Goal: Task Accomplishment & Management: Manage account settings

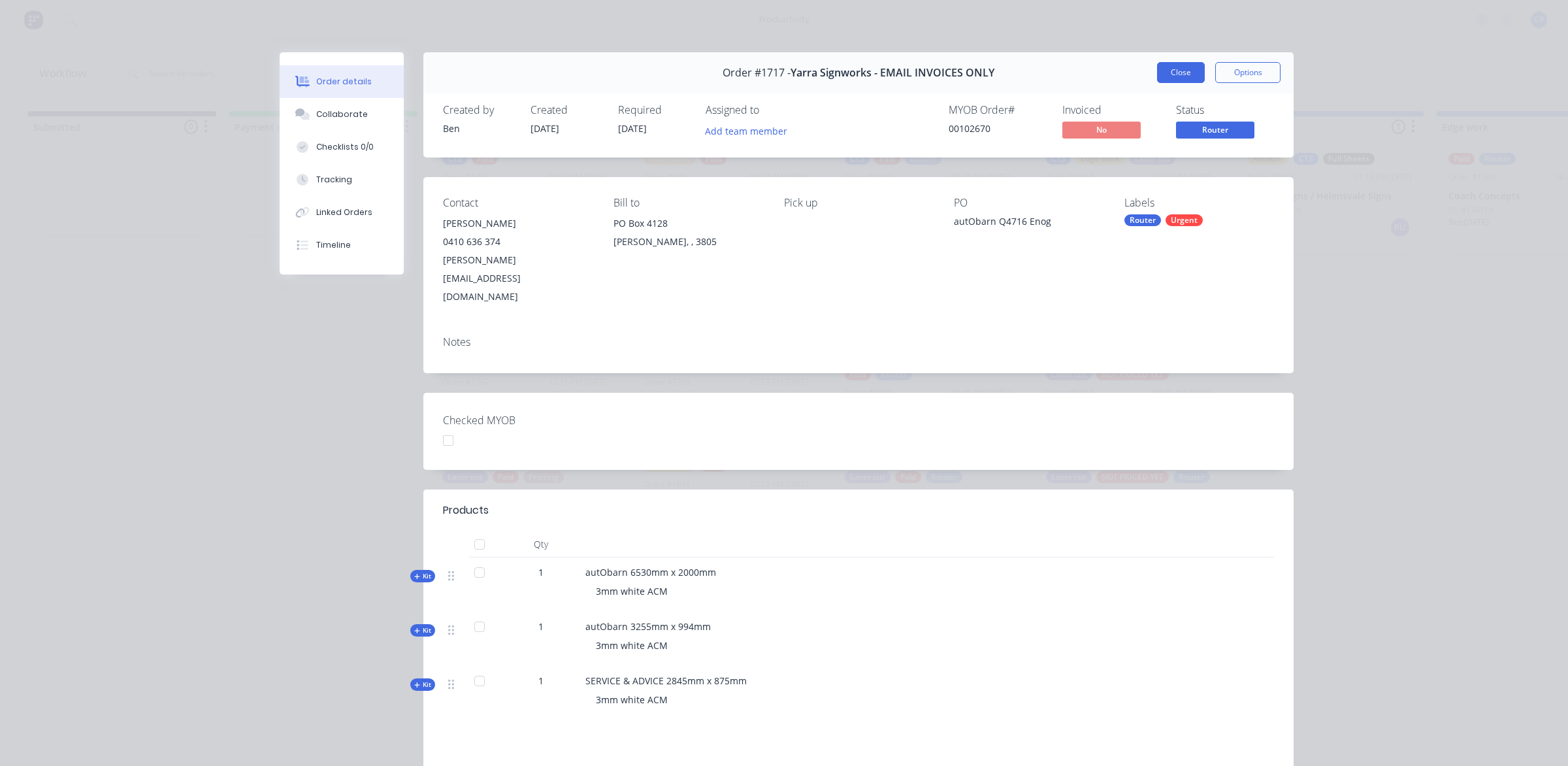
click at [1169, 69] on button "Close" at bounding box center [1180, 72] width 48 height 21
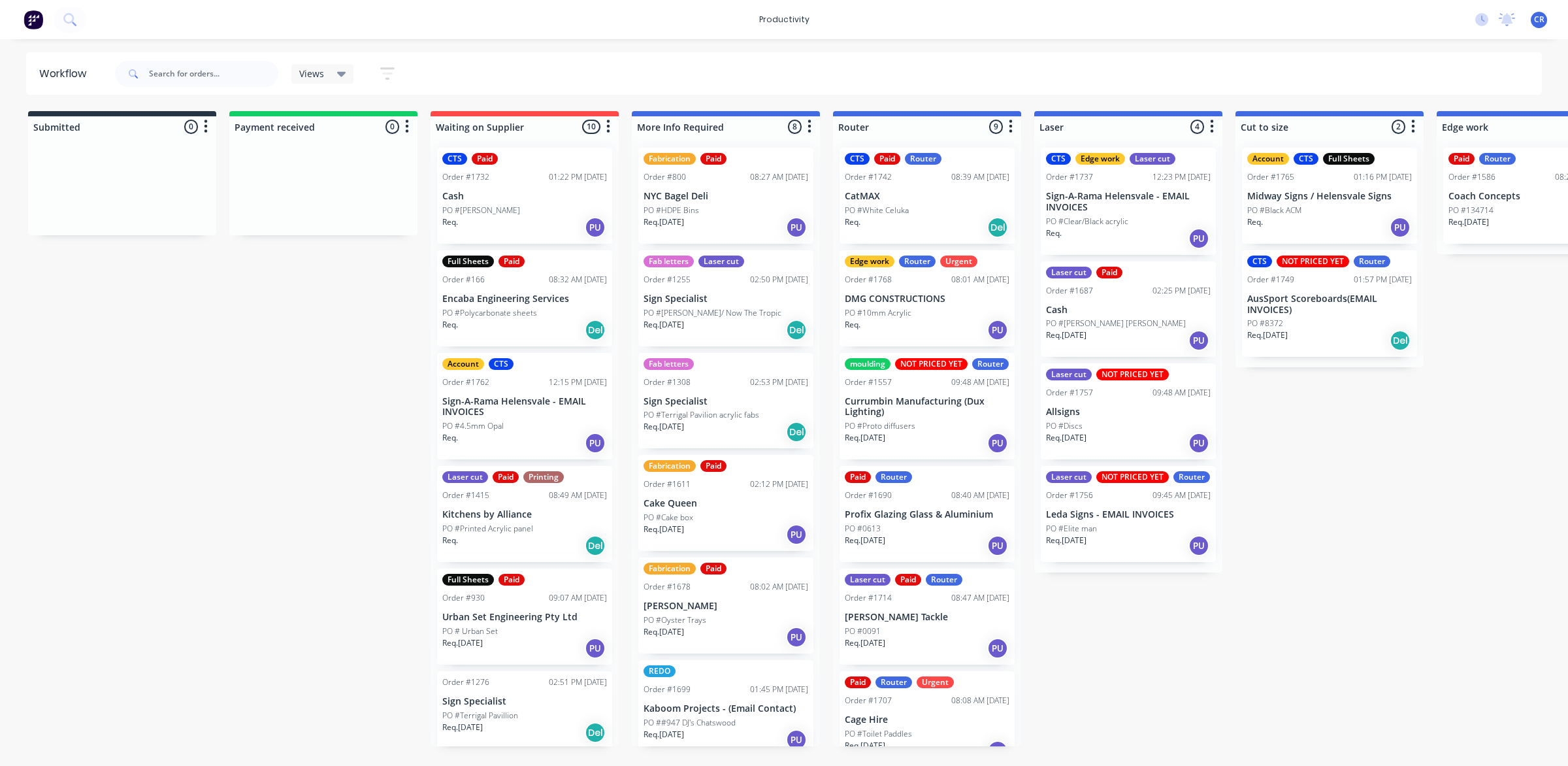
click at [910, 312] on div "PO #10mm Acrylic" at bounding box center [927, 313] width 165 height 12
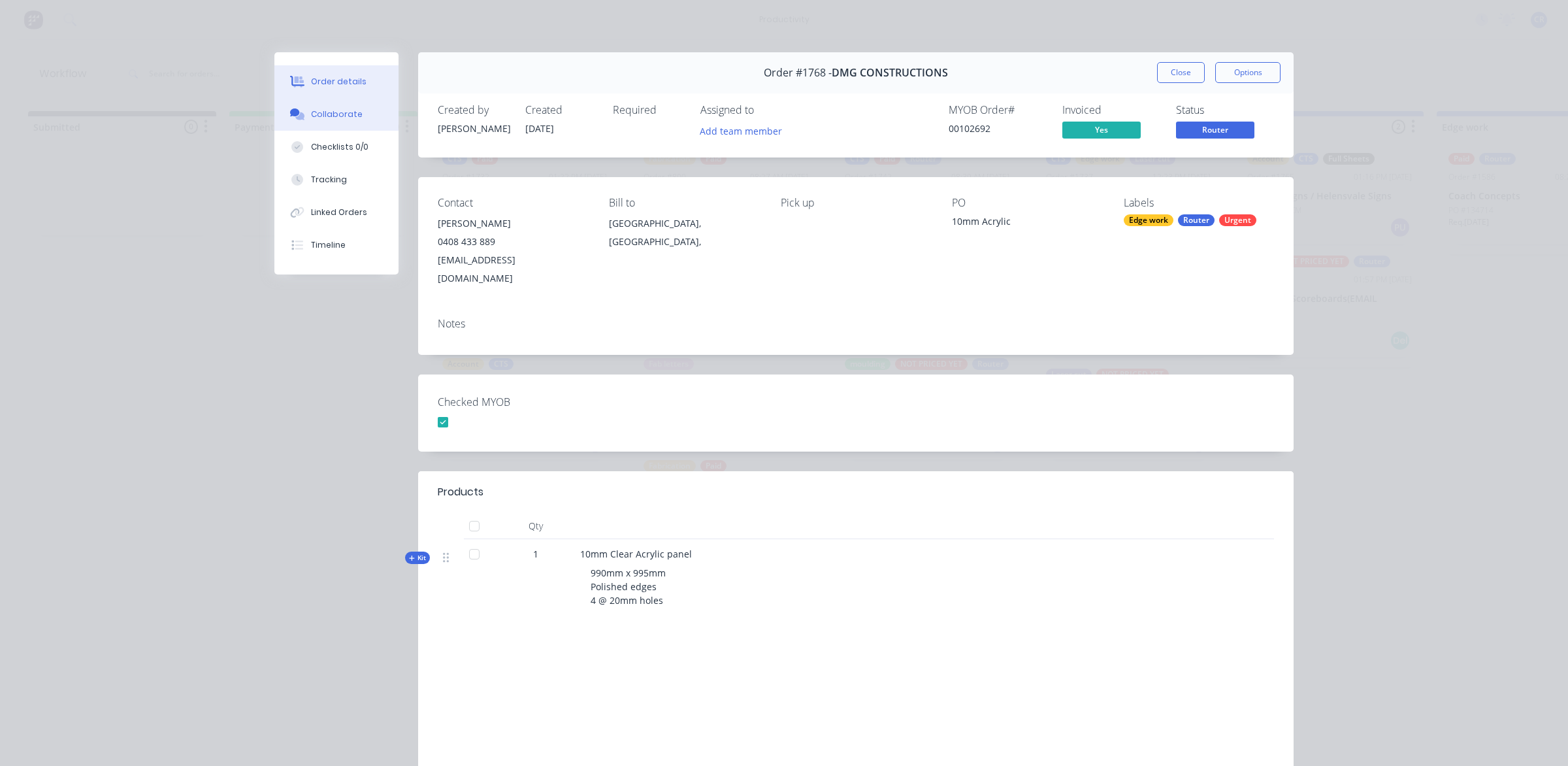
click at [311, 123] on button "Collaborate" at bounding box center [336, 114] width 124 height 33
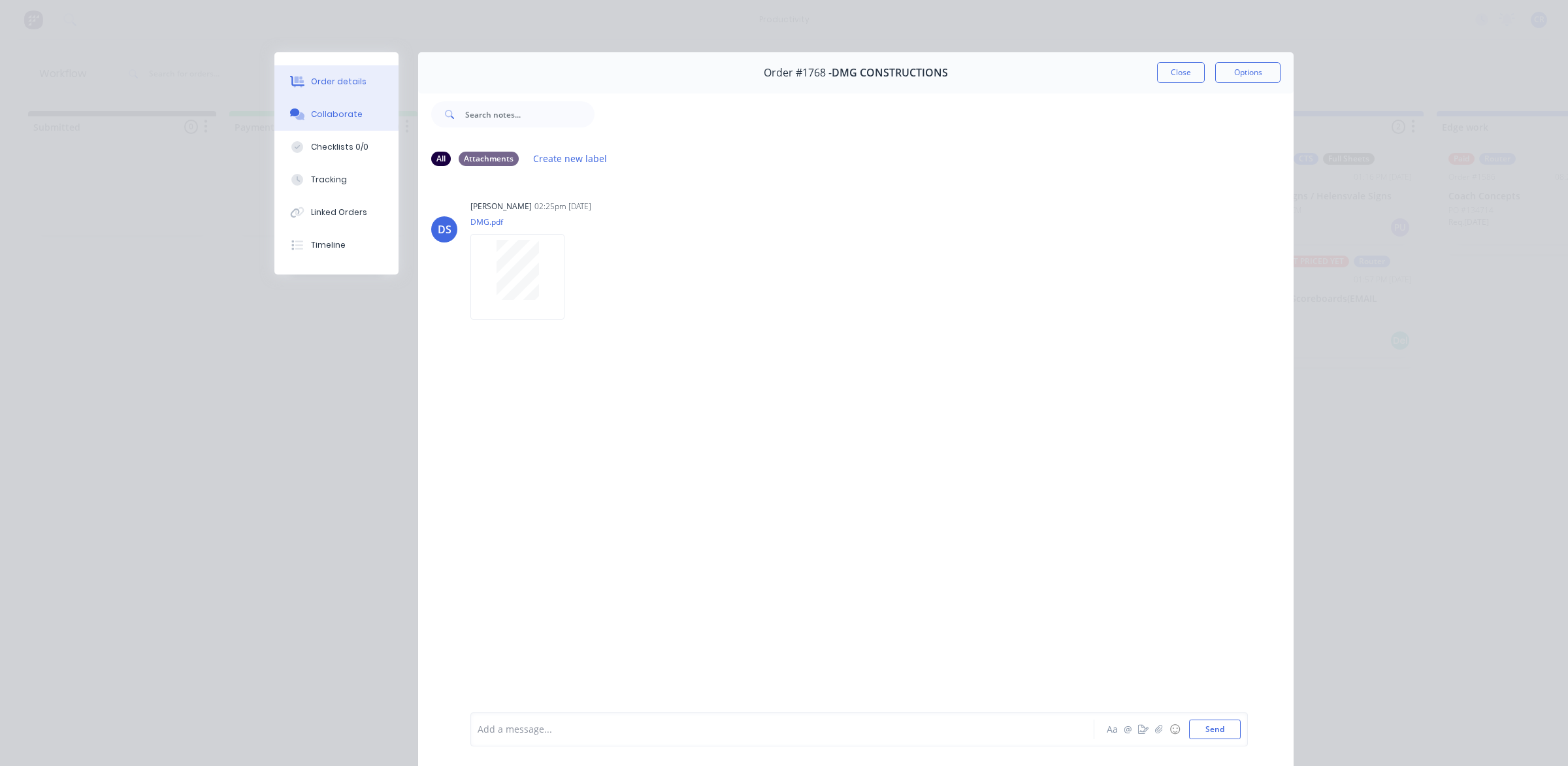
click at [338, 84] on div "Order details" at bounding box center [338, 82] width 56 height 12
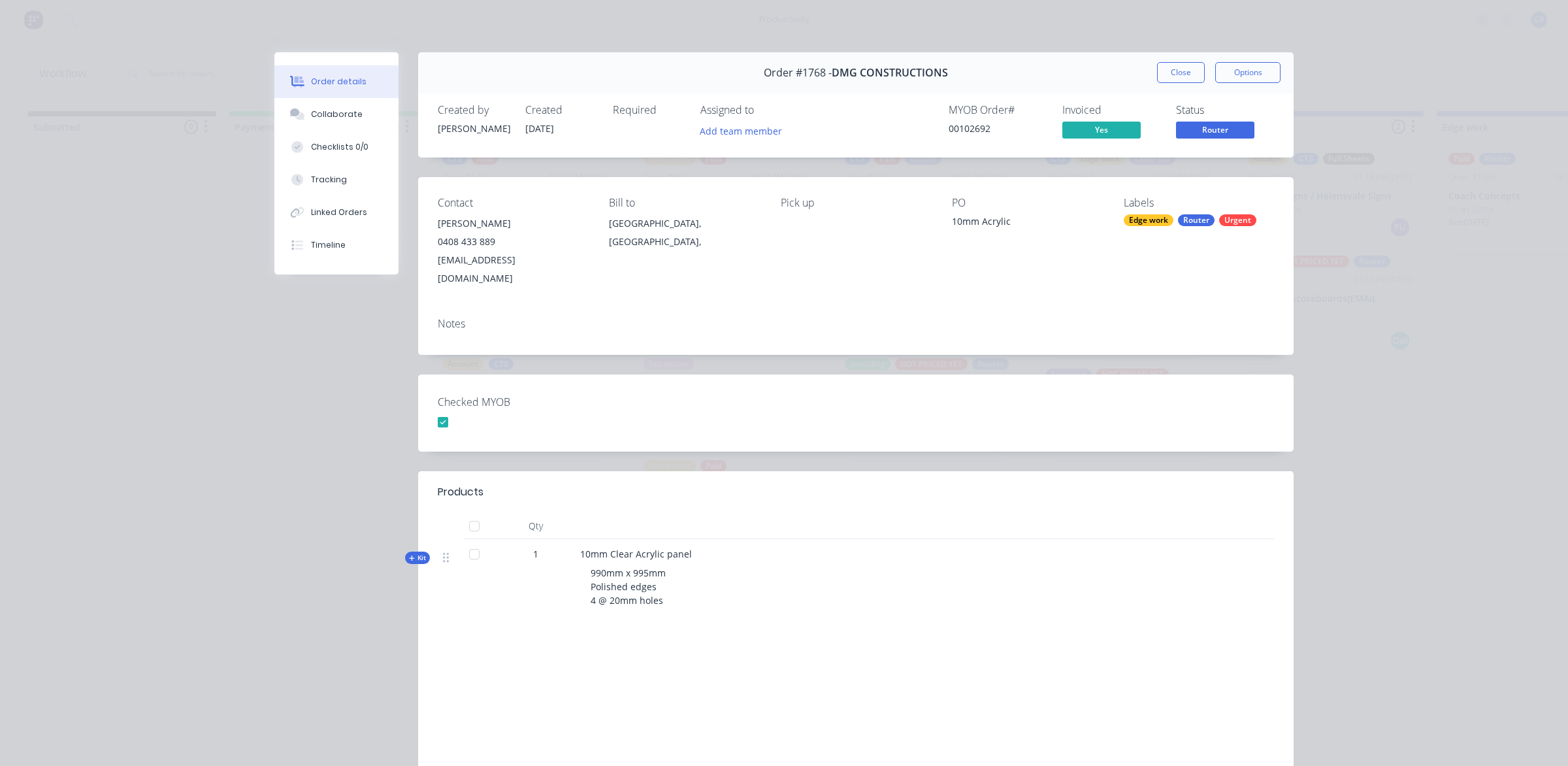
click at [1165, 72] on button "Close" at bounding box center [1180, 72] width 48 height 21
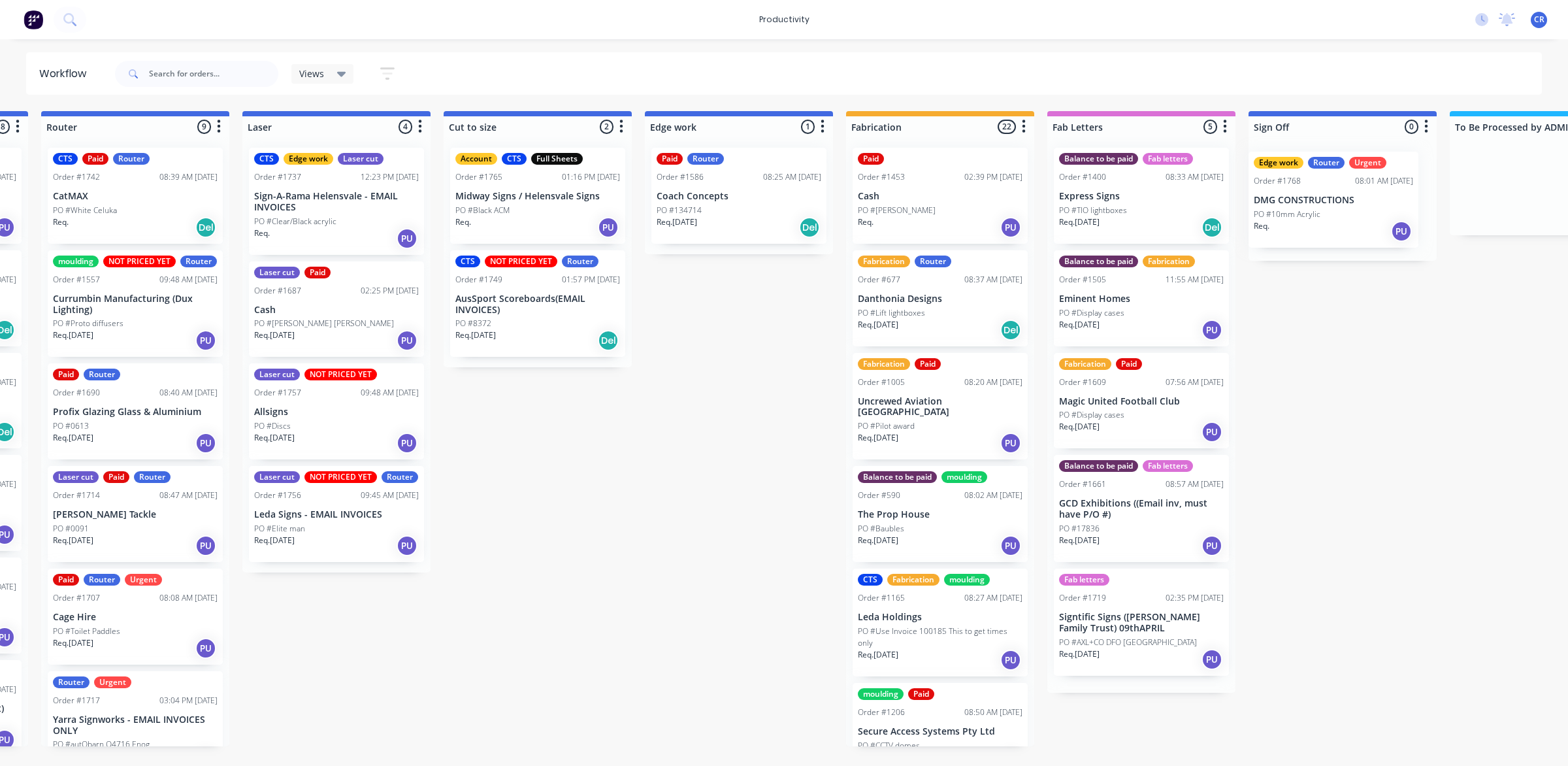
scroll to position [0, 814]
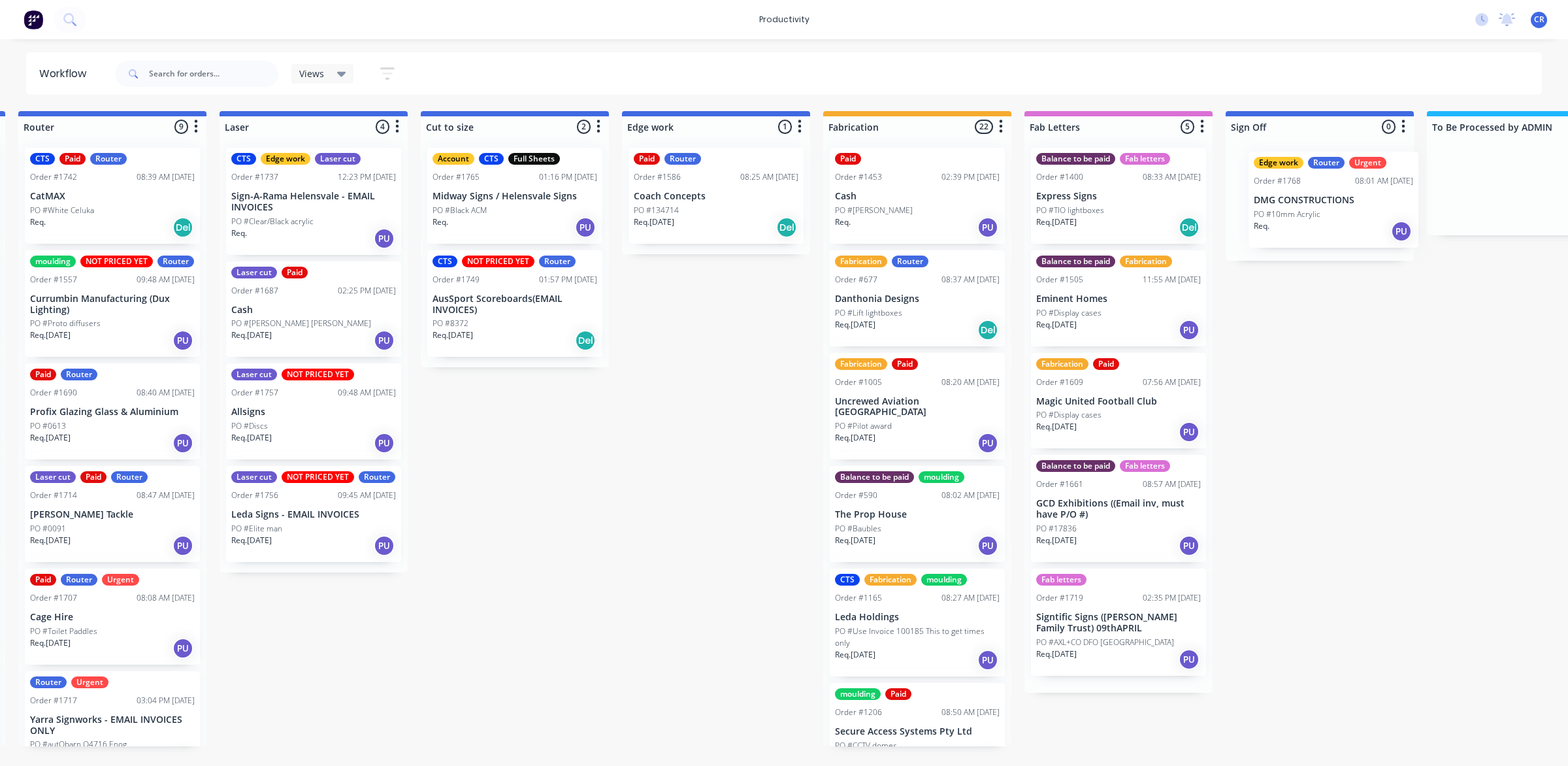
drag, startPoint x: 913, startPoint y: 296, endPoint x: 1343, endPoint y: 190, distance: 442.9
click at [1343, 190] on div "Submitted 0 Sort By Created date Required date Order number Customer name Most …" at bounding box center [738, 429] width 3126 height 635
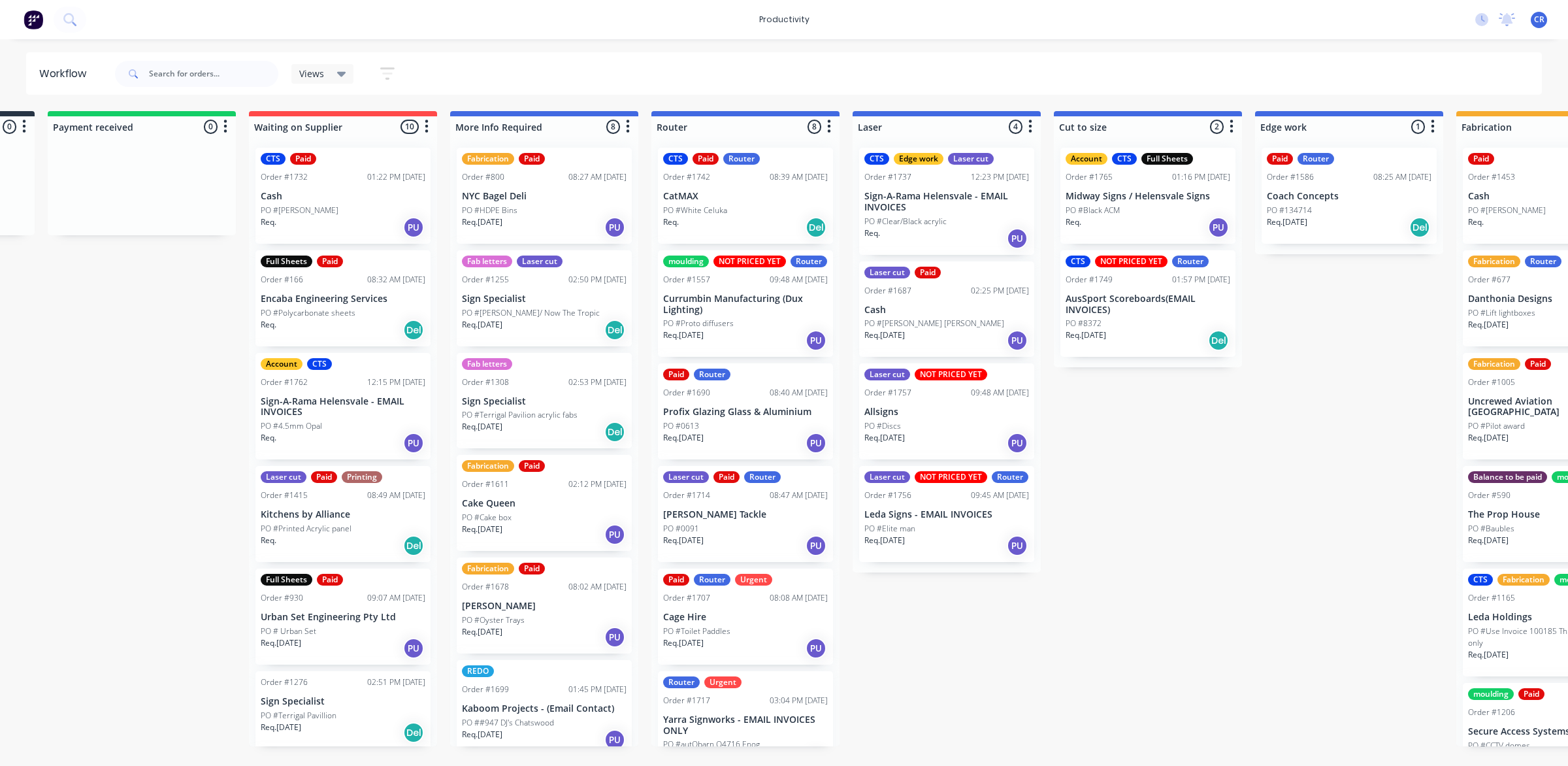
scroll to position [0, 161]
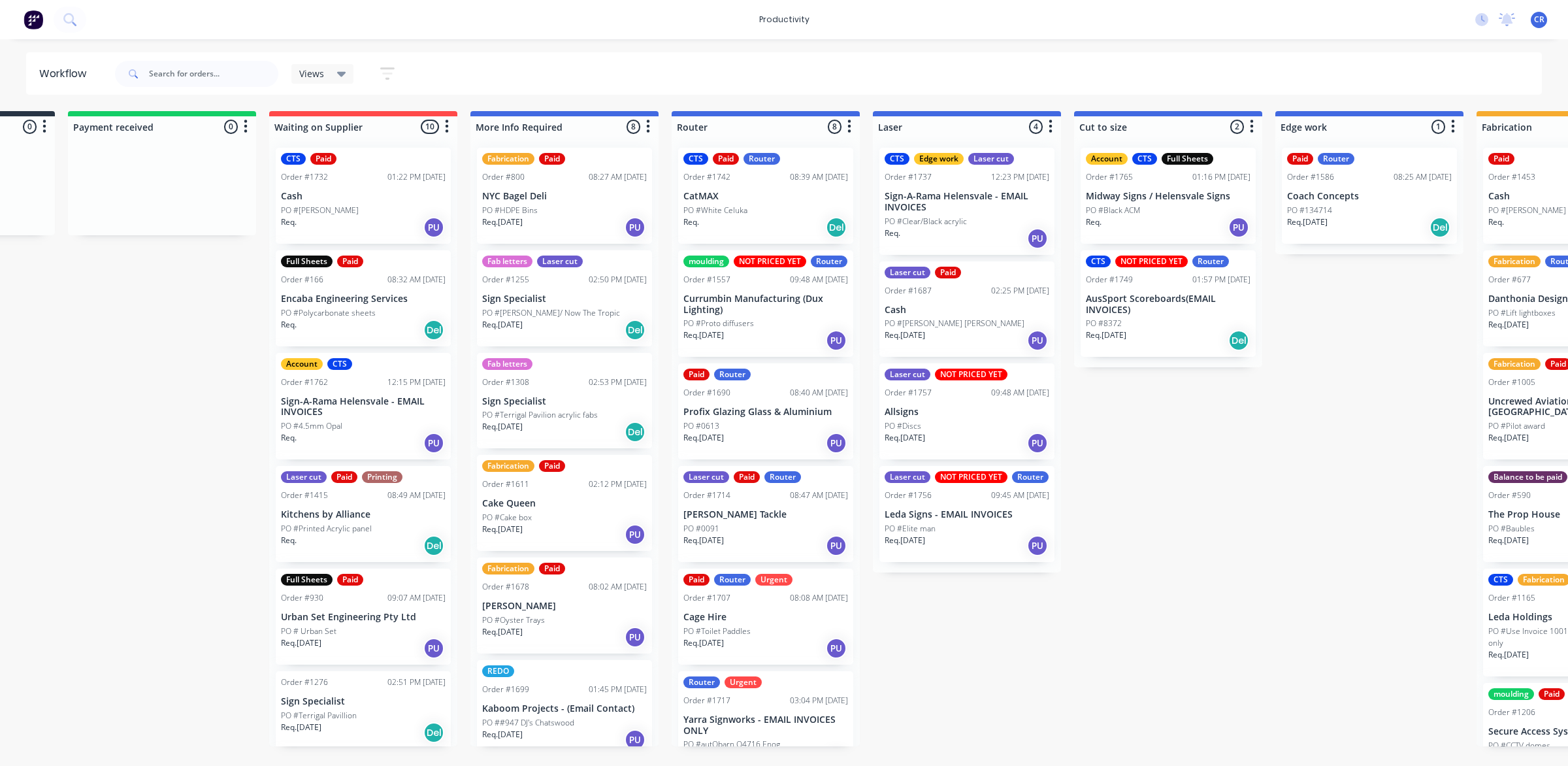
click at [745, 219] on div "Req. Del" at bounding box center [766, 227] width 165 height 22
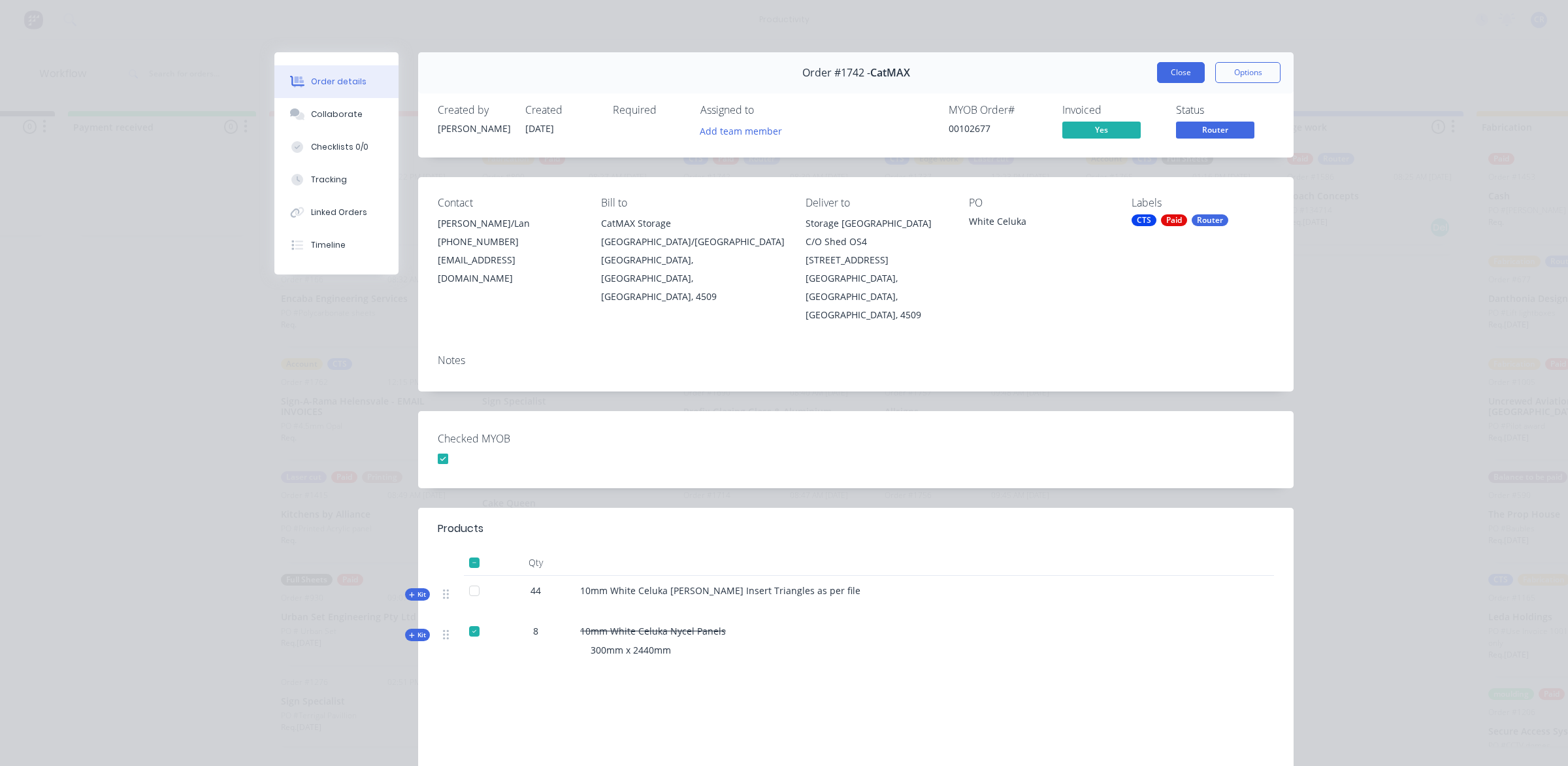
click at [1157, 70] on button "Close" at bounding box center [1180, 72] width 48 height 21
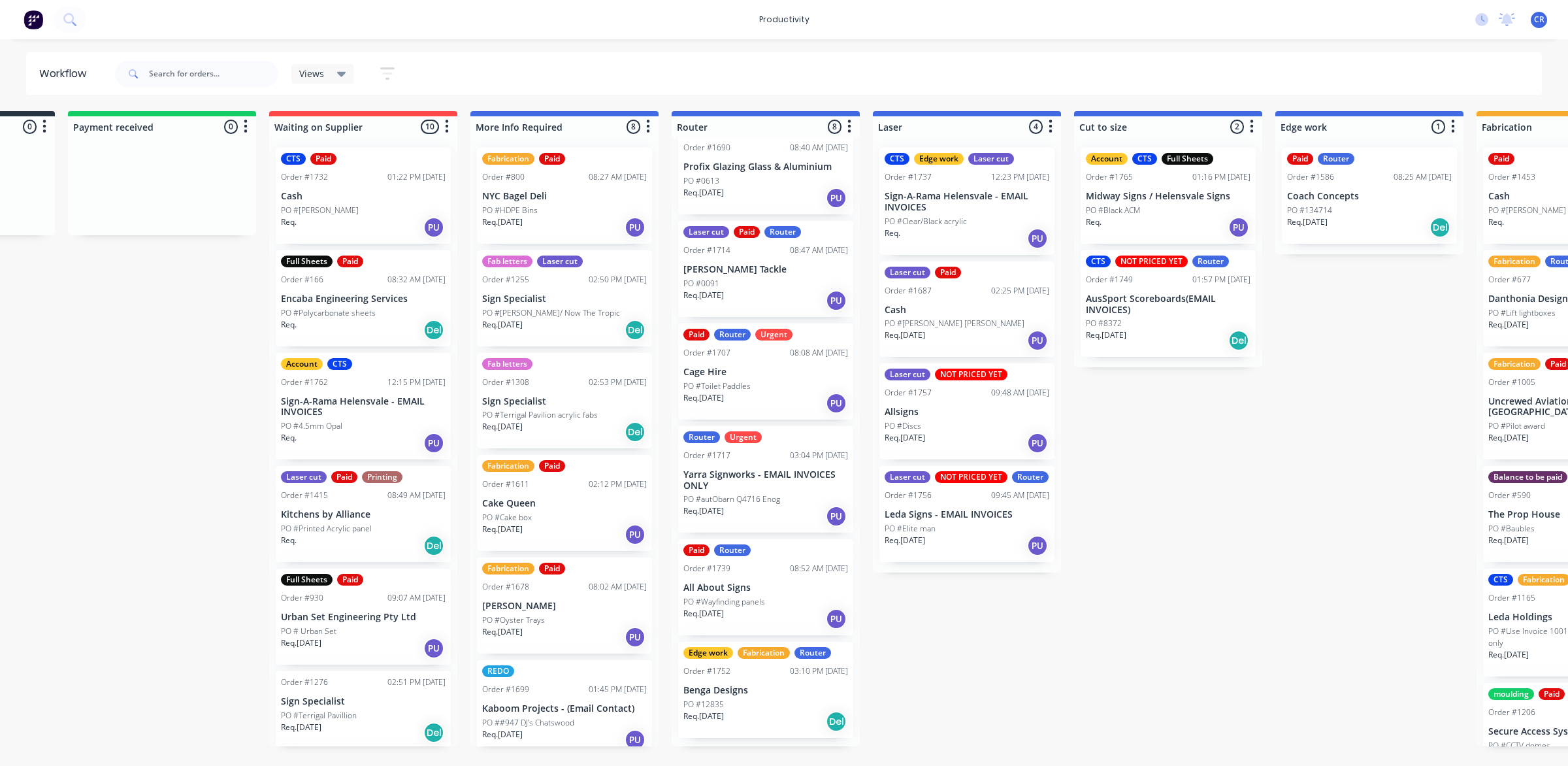
scroll to position [250, 0]
click at [743, 390] on p "PO #Toilet Paddles" at bounding box center [717, 385] width 67 height 12
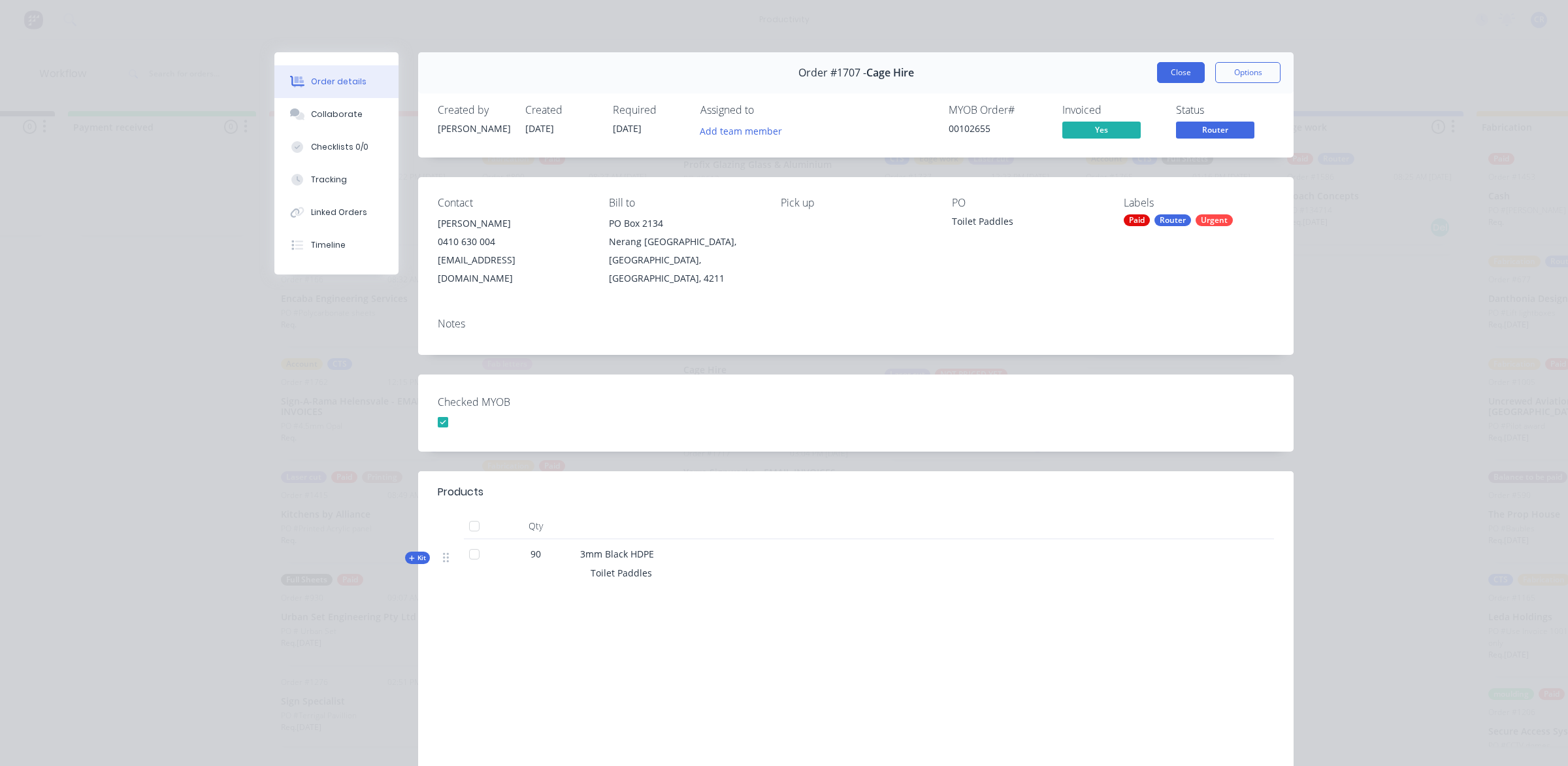
click at [1167, 69] on button "Close" at bounding box center [1180, 72] width 48 height 21
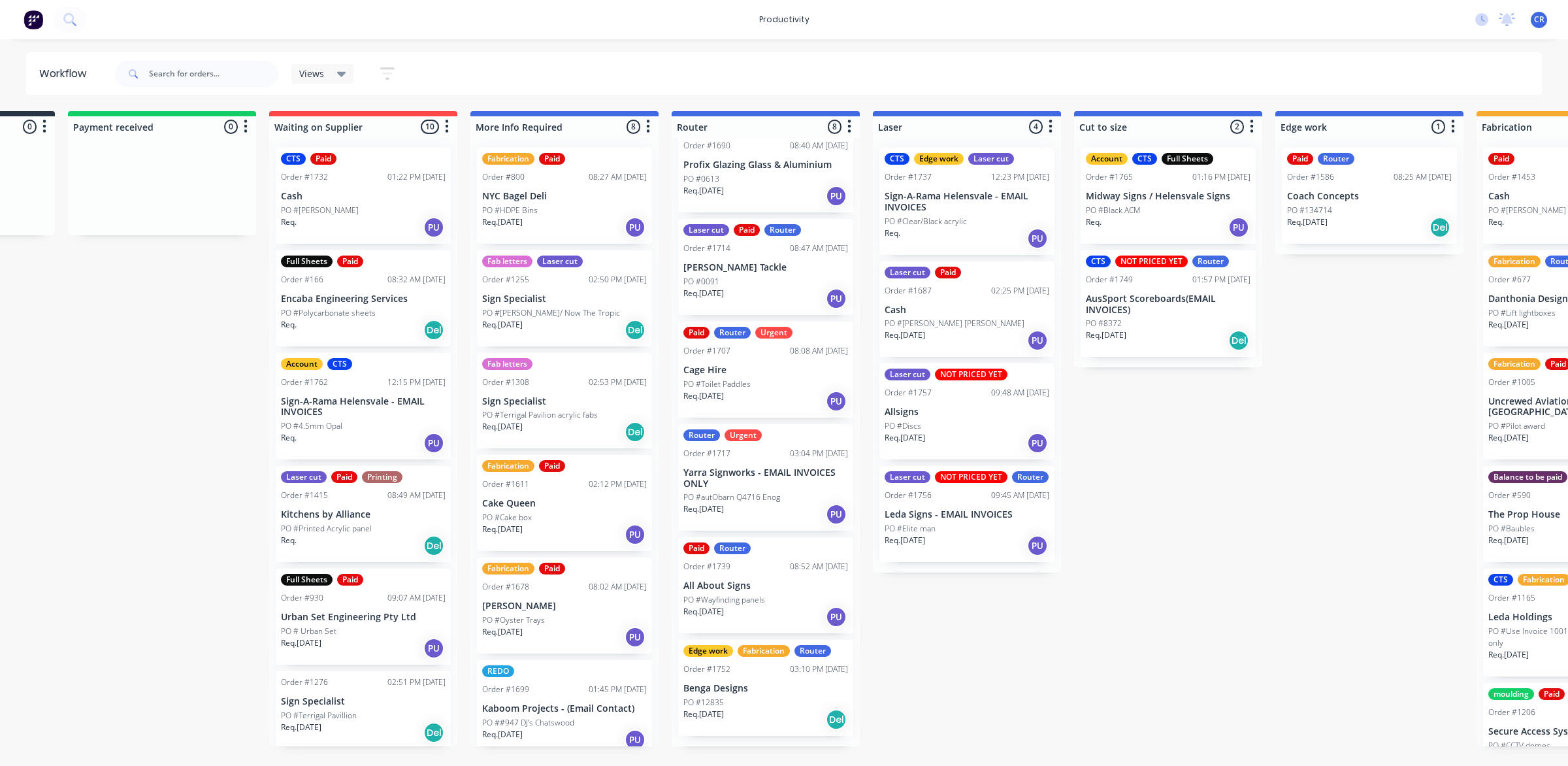
scroll to position [0, 0]
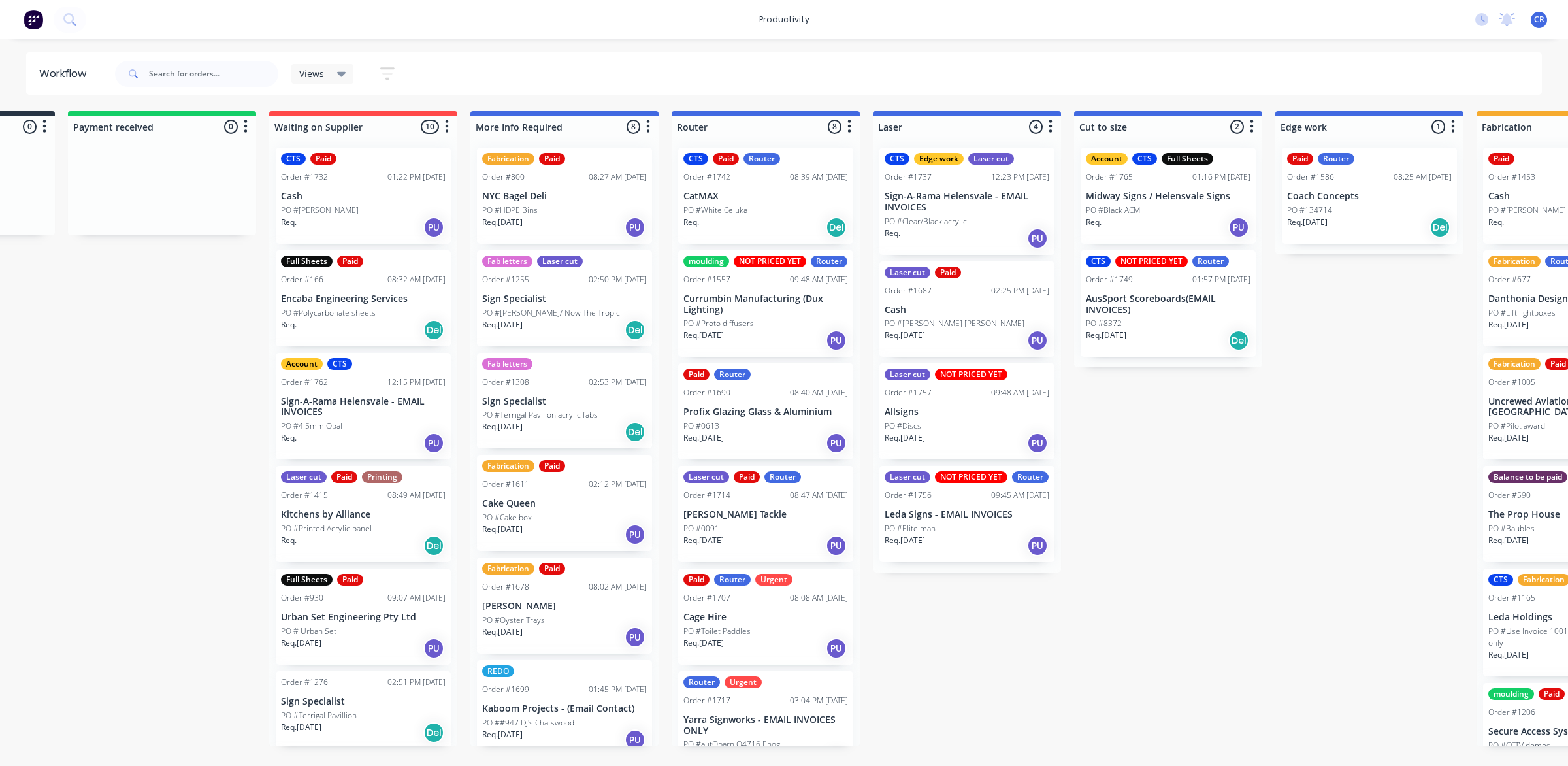
click at [760, 330] on div "PO #Proto diffusers" at bounding box center [766, 324] width 165 height 12
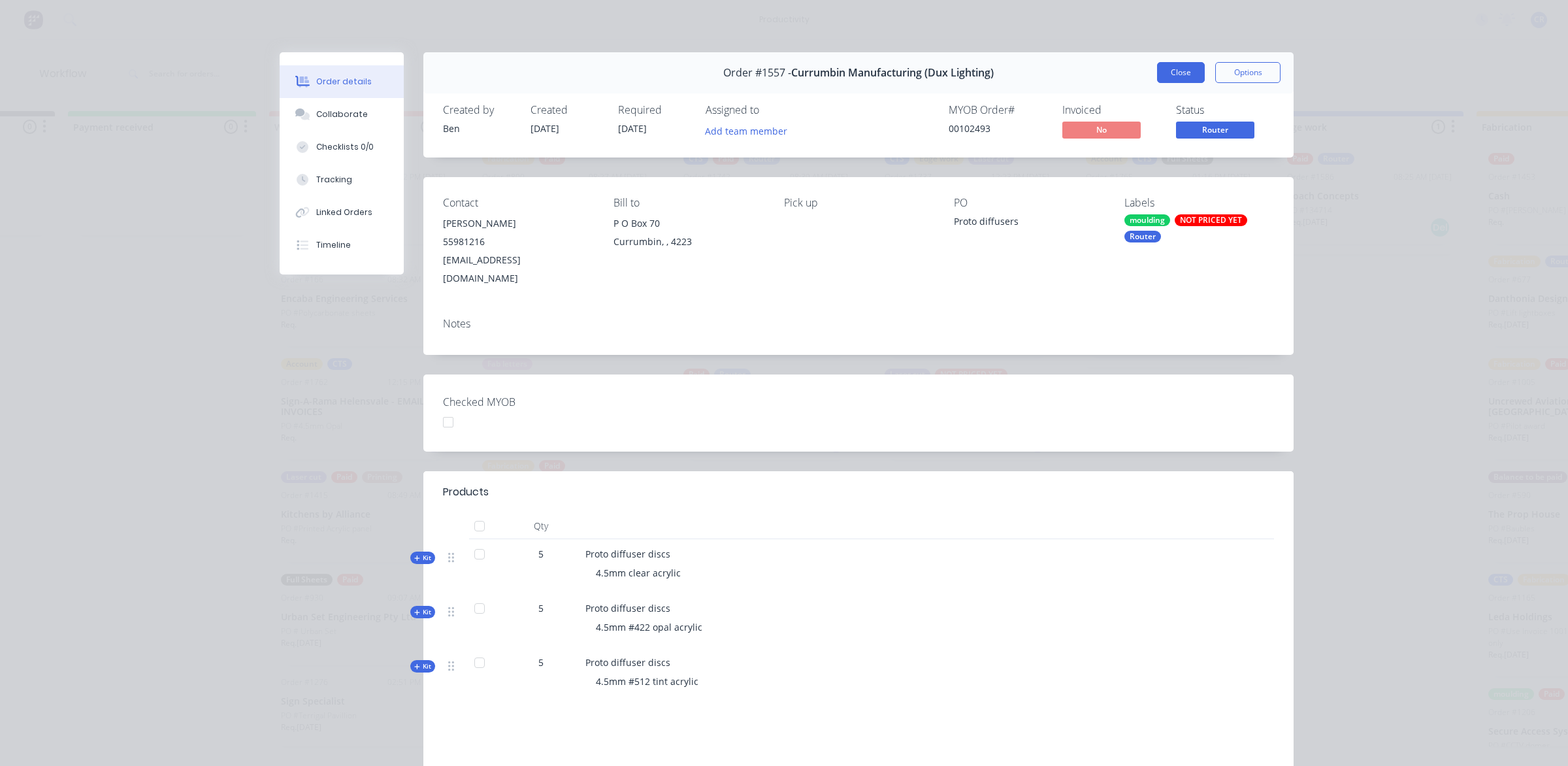
click at [1174, 72] on button "Close" at bounding box center [1180, 72] width 48 height 21
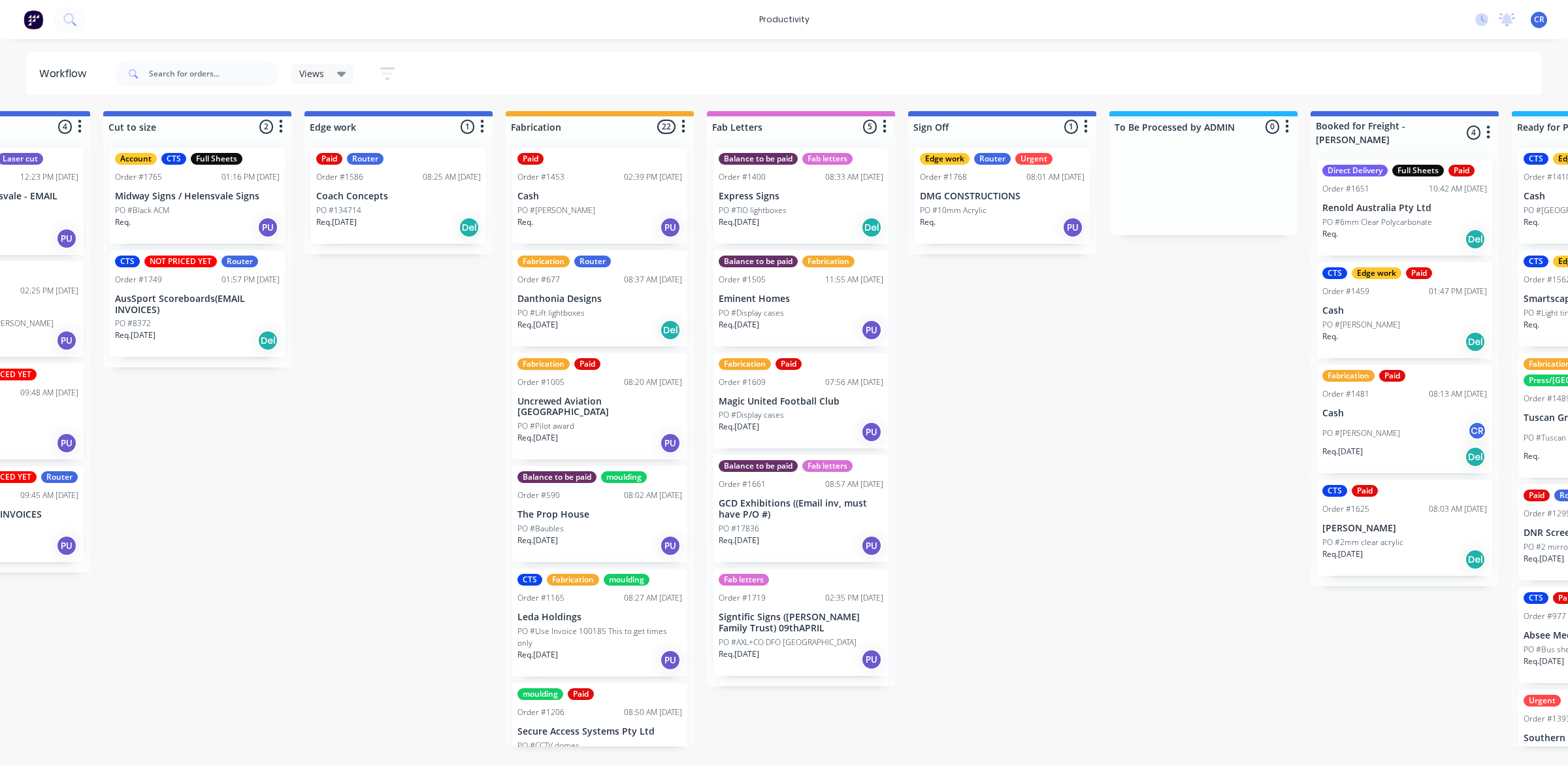
scroll to position [0, 1141]
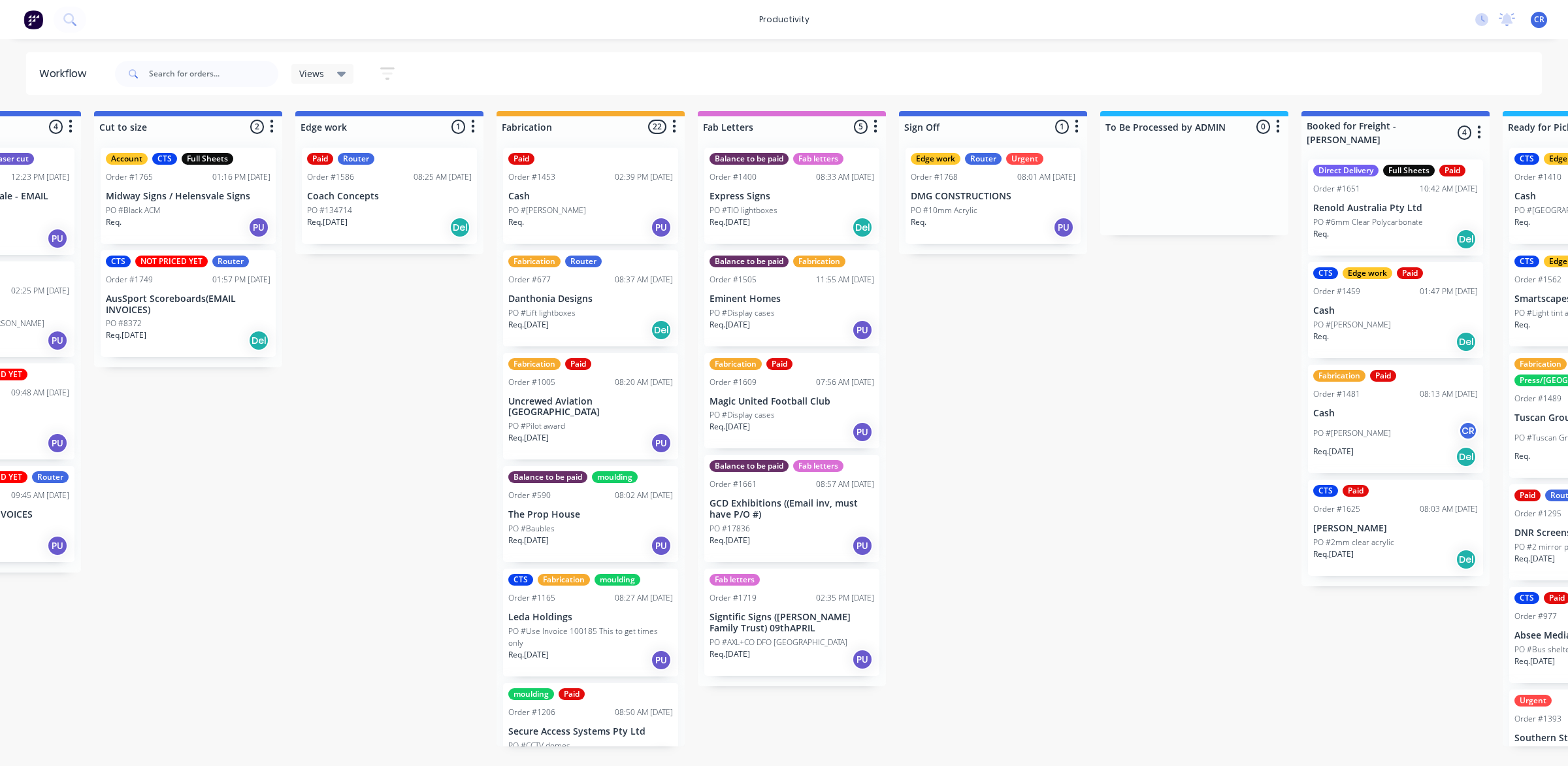
click at [944, 216] on div "Req. PU" at bounding box center [993, 227] width 165 height 22
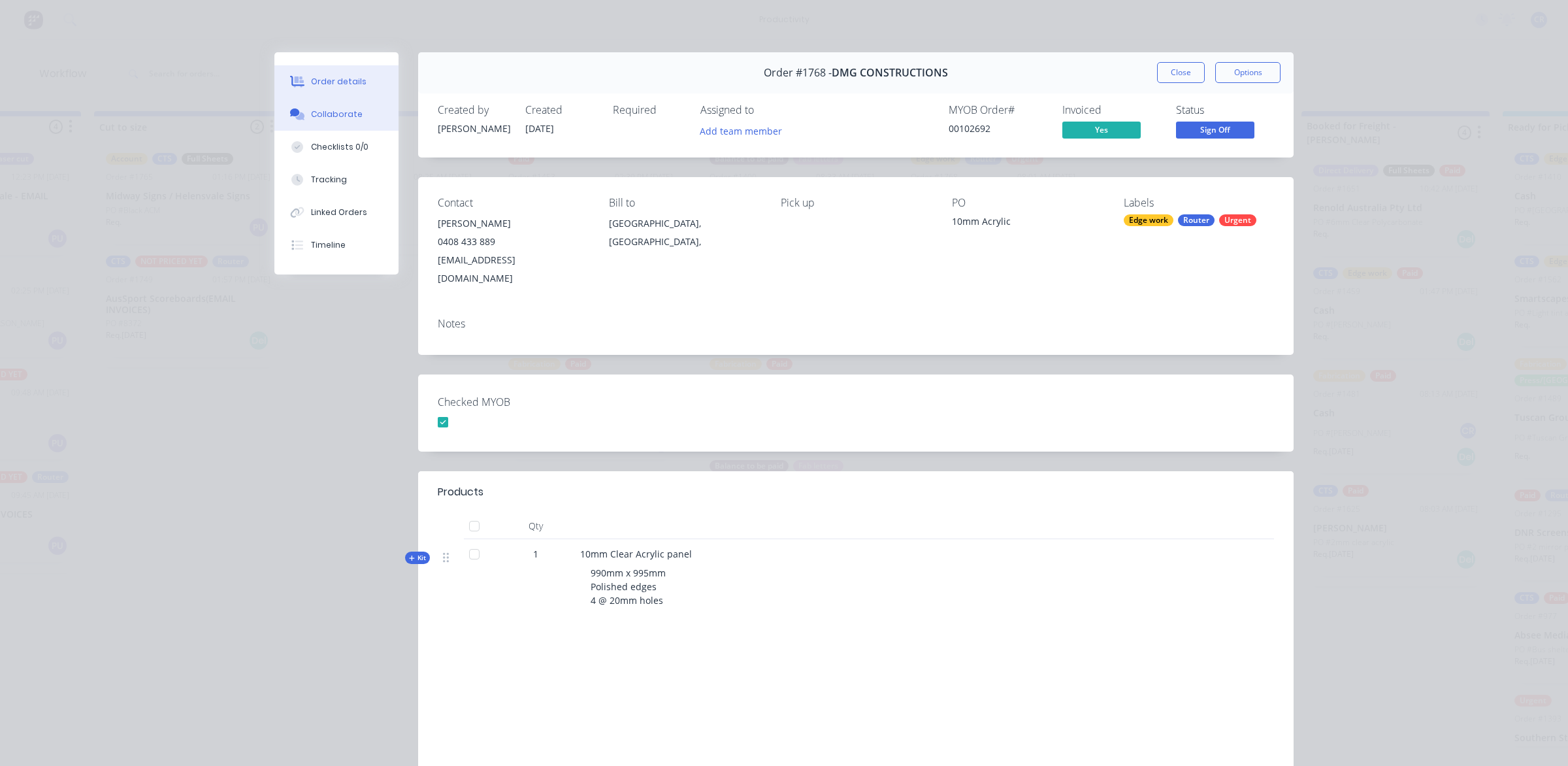
click at [353, 107] on button "Collaborate" at bounding box center [336, 114] width 124 height 33
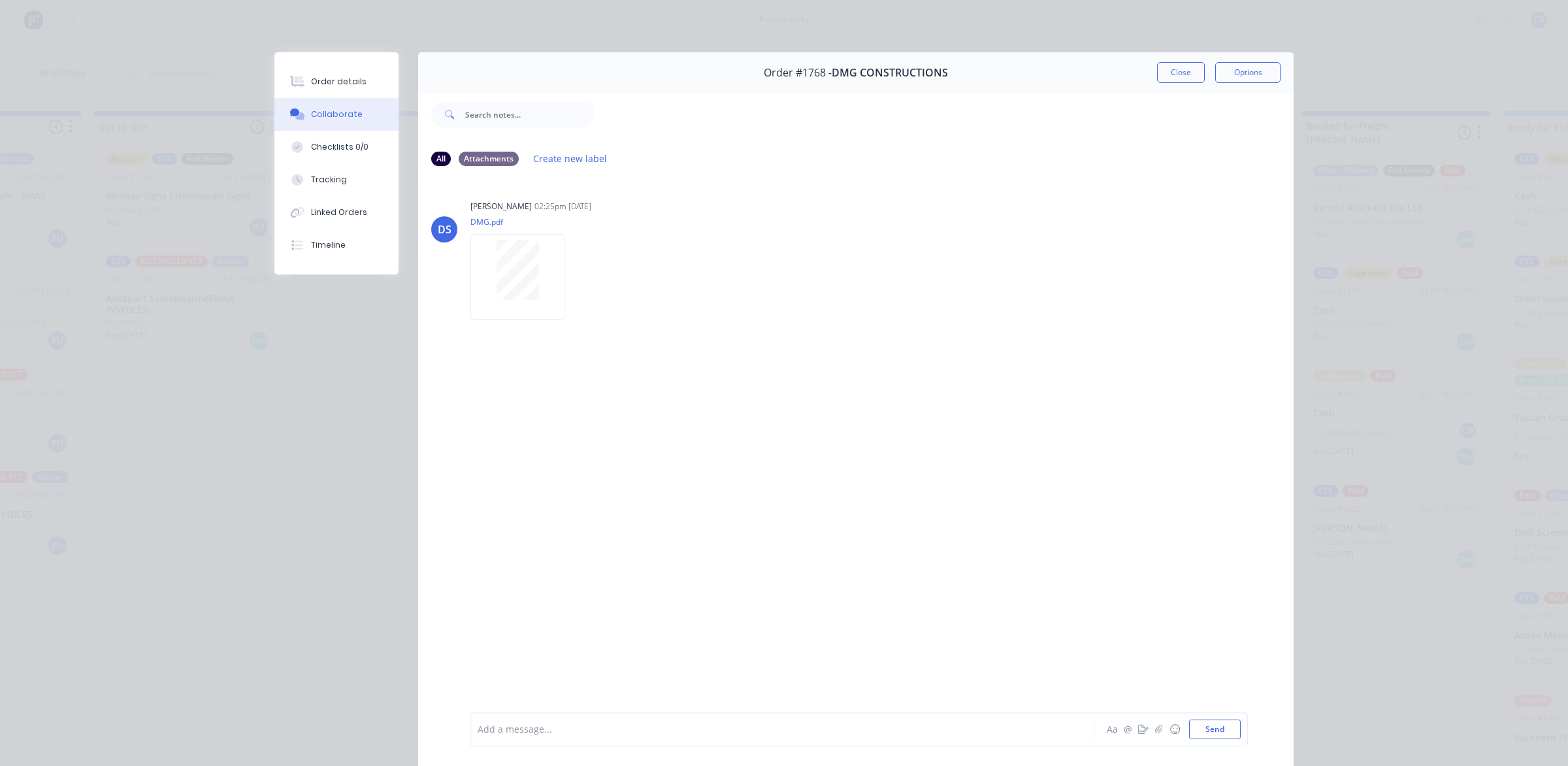
click at [530, 724] on div at bounding box center [764, 730] width 571 height 13
click at [341, 86] on div "Order details" at bounding box center [338, 82] width 56 height 12
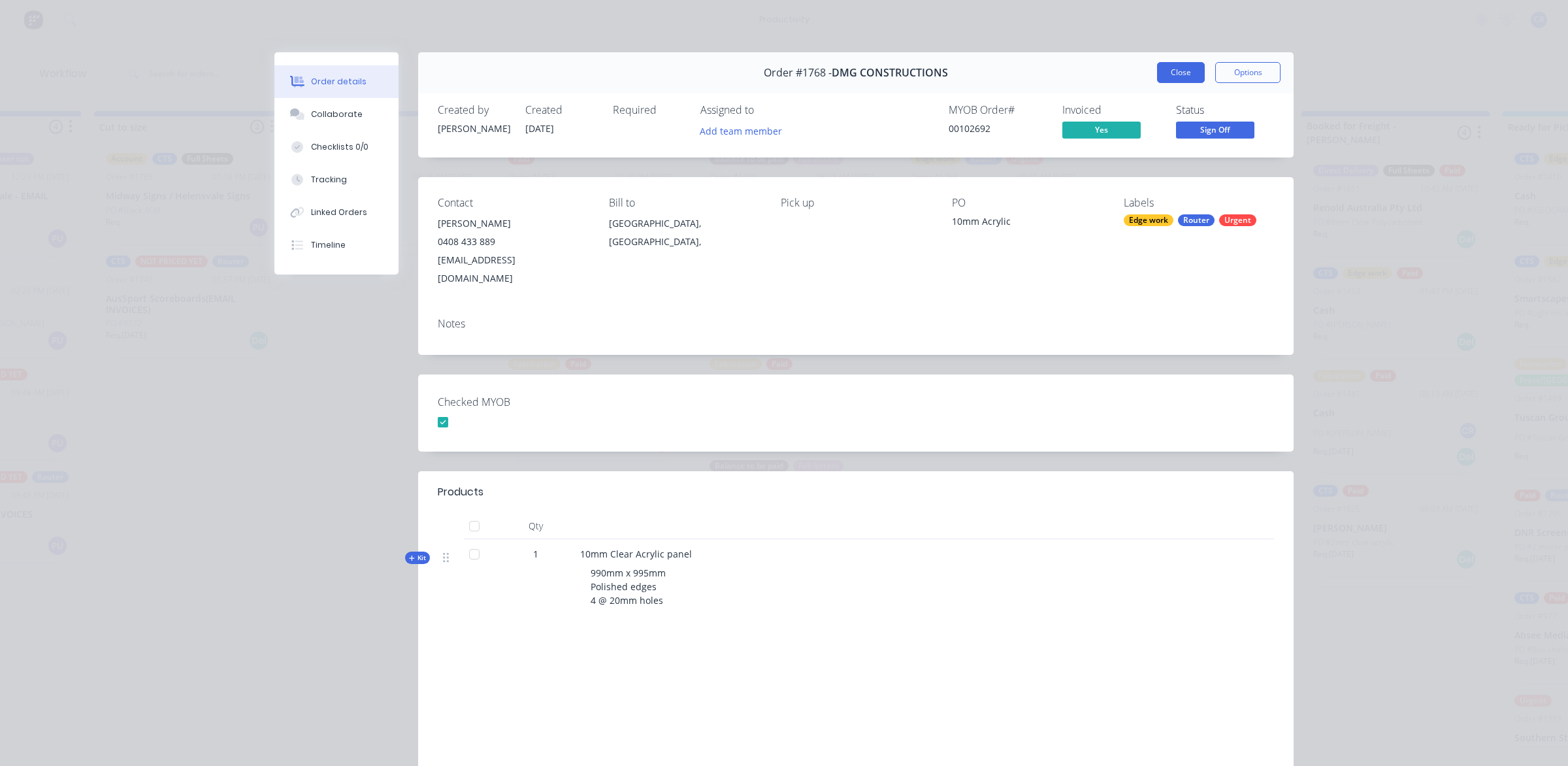
click at [1163, 76] on button "Close" at bounding box center [1180, 72] width 48 height 21
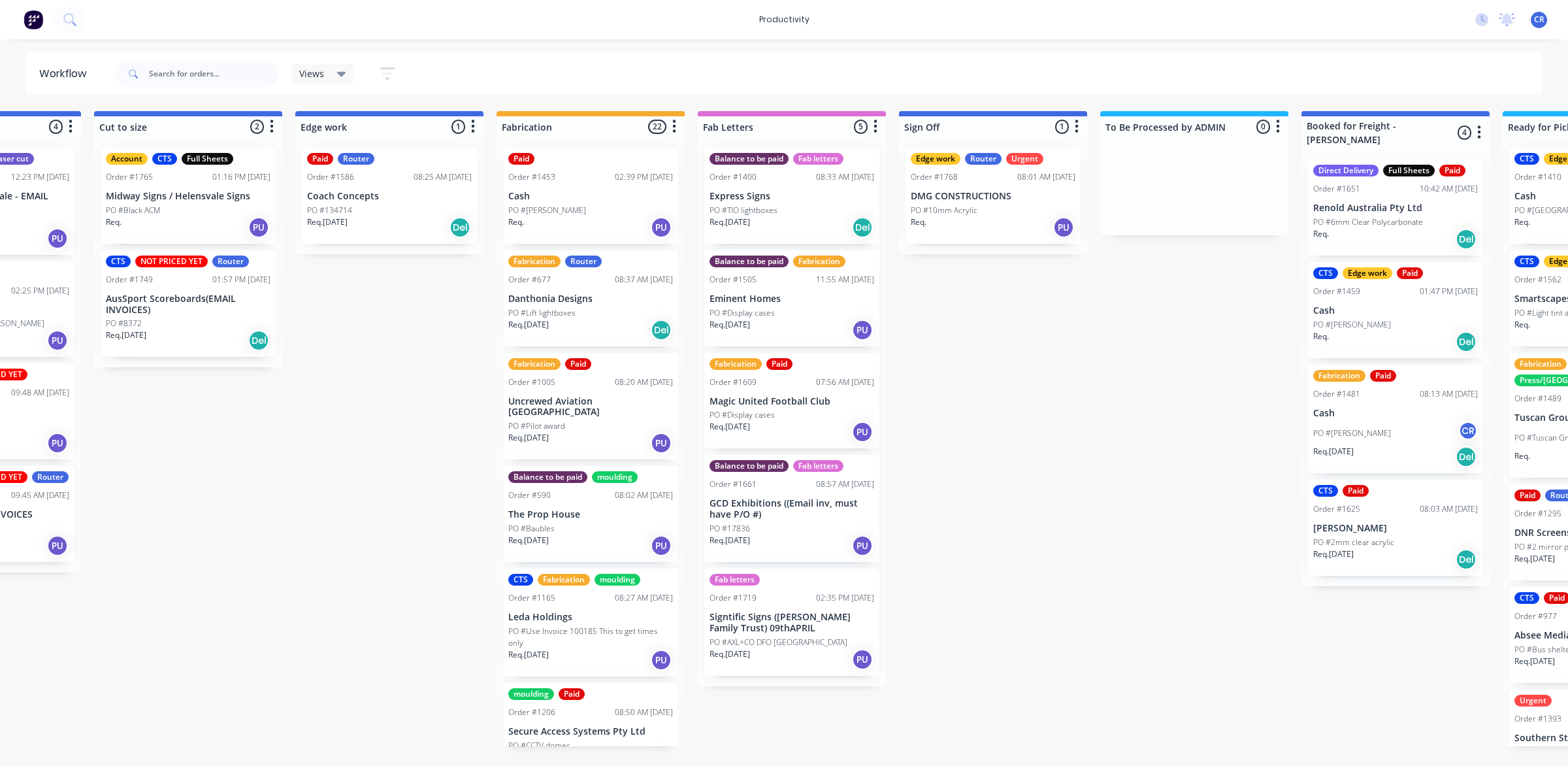
click at [1006, 200] on p "DMG CONSTRUCTIONS" at bounding box center [993, 196] width 165 height 11
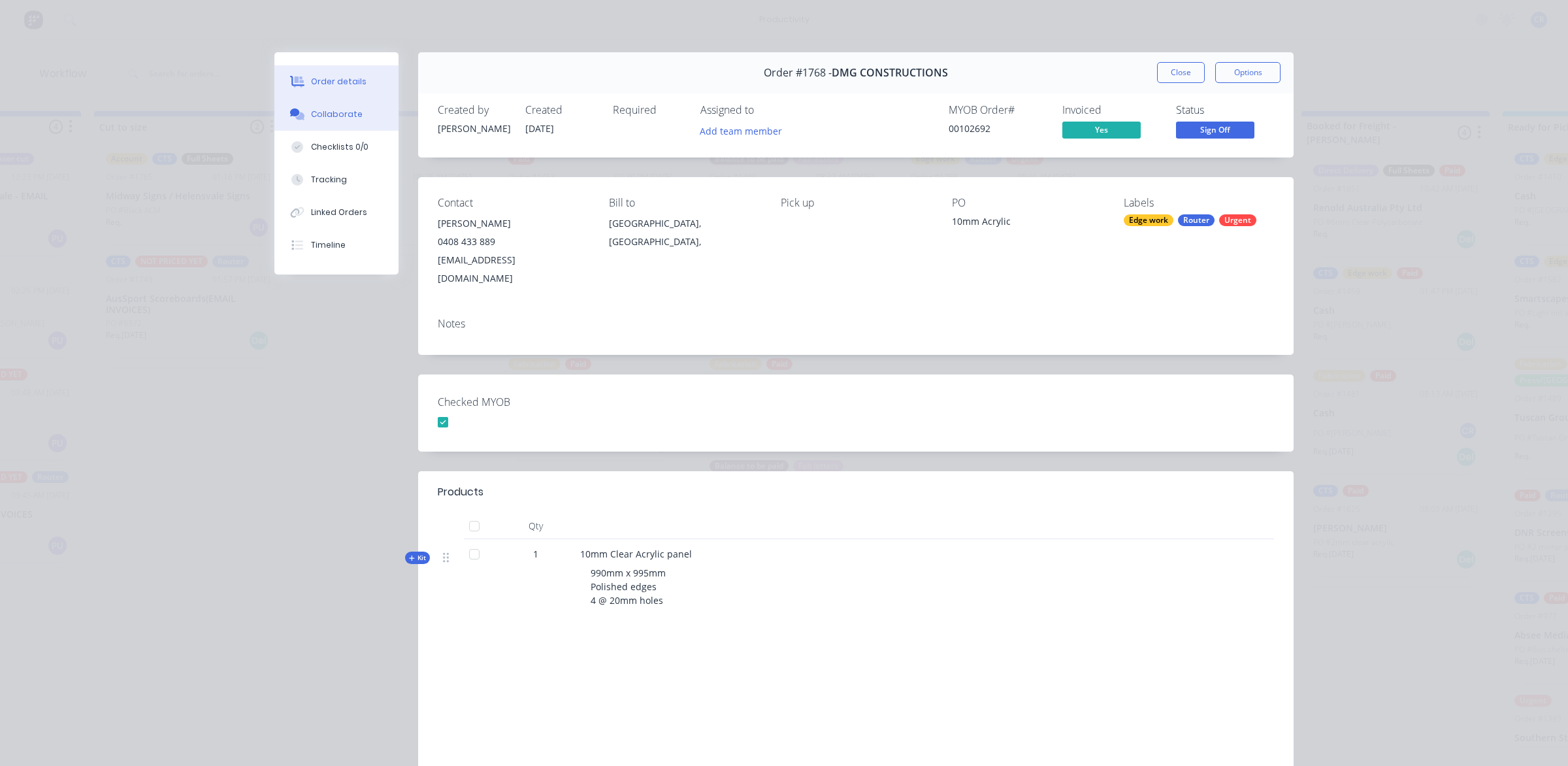
click at [364, 125] on button "Collaborate" at bounding box center [336, 114] width 124 height 33
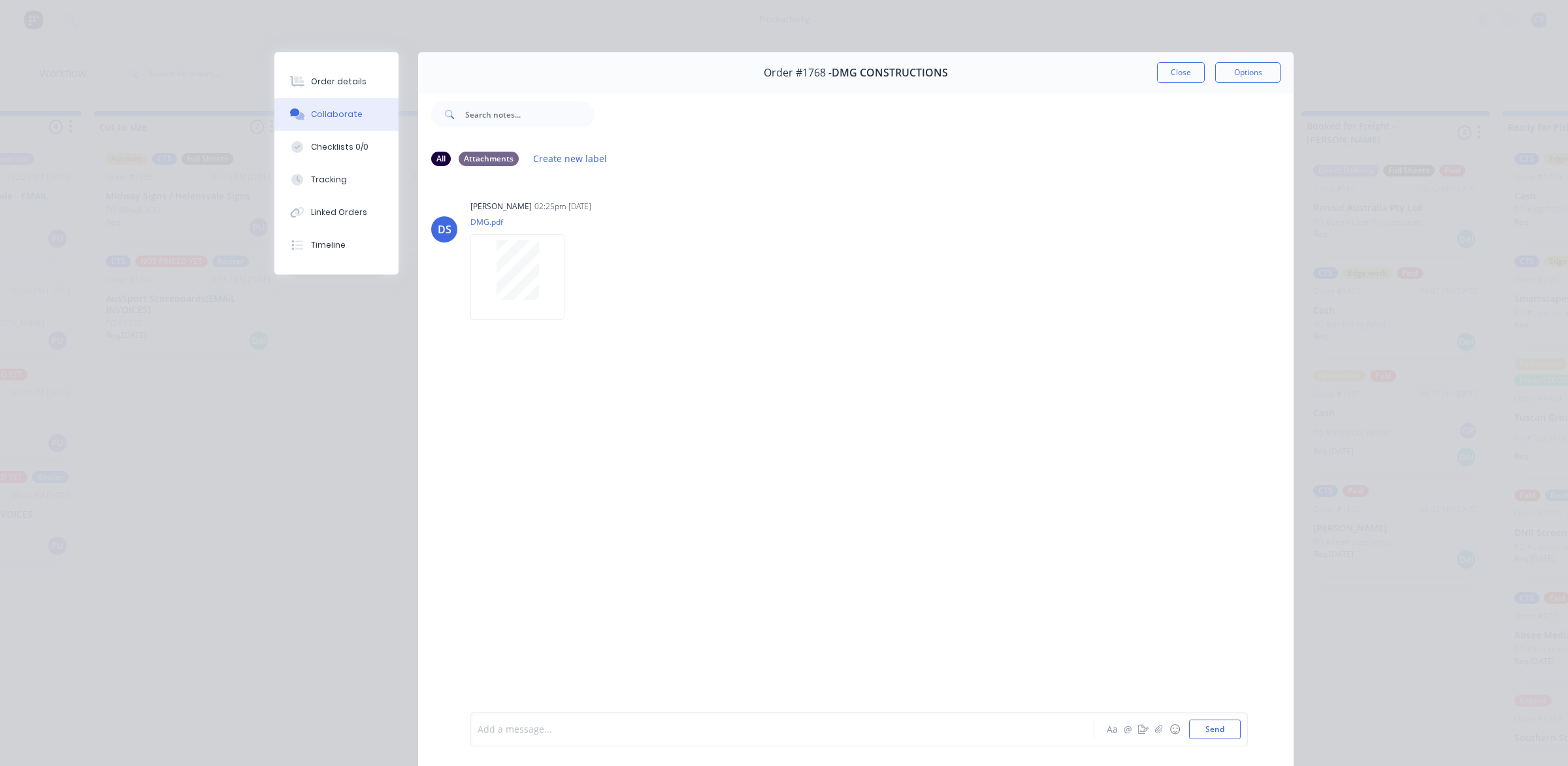
click at [554, 728] on div at bounding box center [764, 730] width 571 height 13
click at [1204, 723] on button "Send" at bounding box center [1214, 729] width 52 height 19
click at [1175, 70] on button "Close" at bounding box center [1180, 72] width 48 height 21
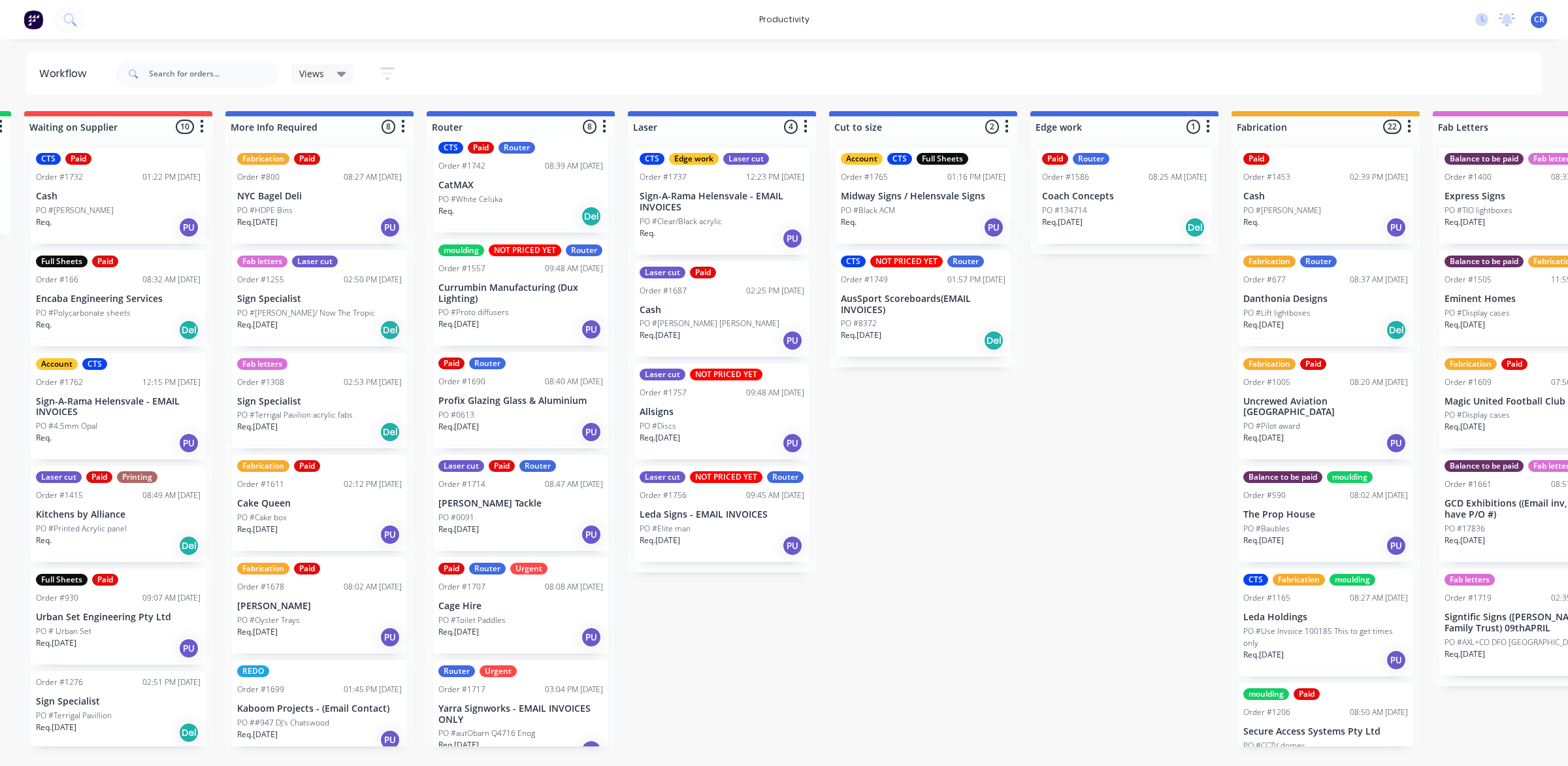
scroll to position [0, 0]
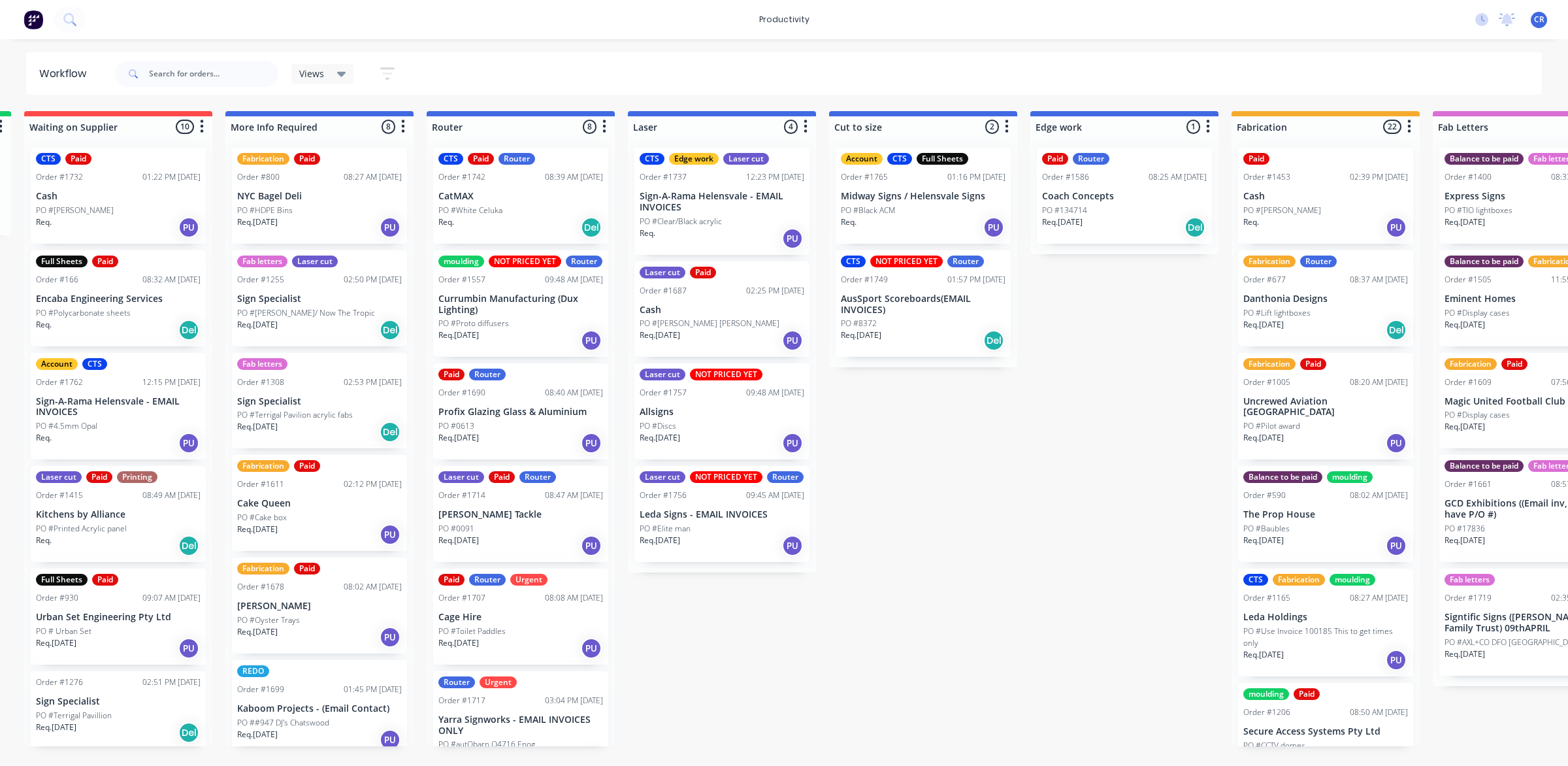
click at [517, 623] on div "Paid Router Urgent Order #1707 08:08 AM [DATE] Cage Hire PO #Toilet Paddles Req…" at bounding box center [520, 616] width 175 height 96
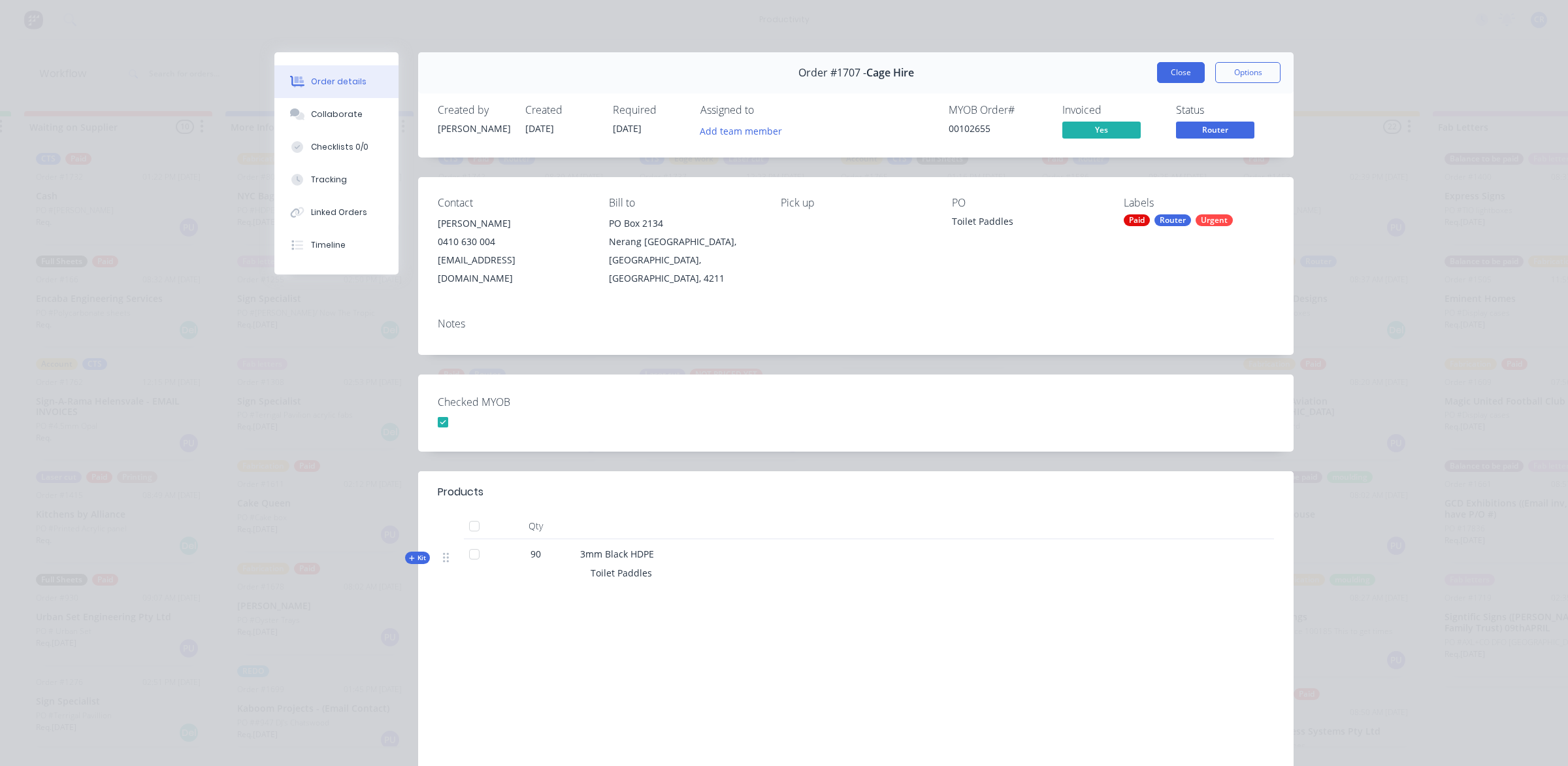
click at [1157, 72] on button "Close" at bounding box center [1180, 72] width 48 height 21
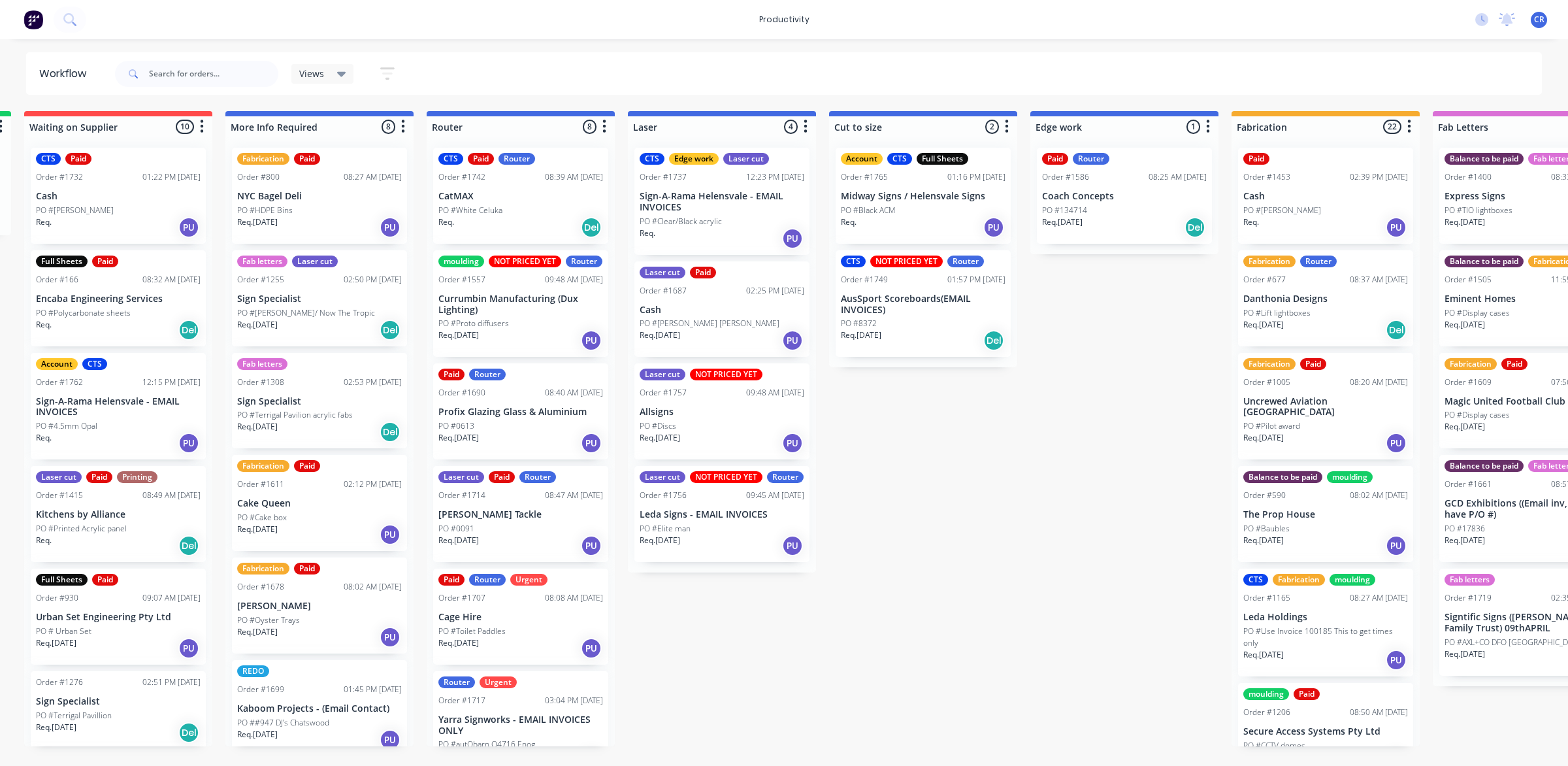
click at [514, 214] on div "PO #White Celuka" at bounding box center [520, 210] width 165 height 12
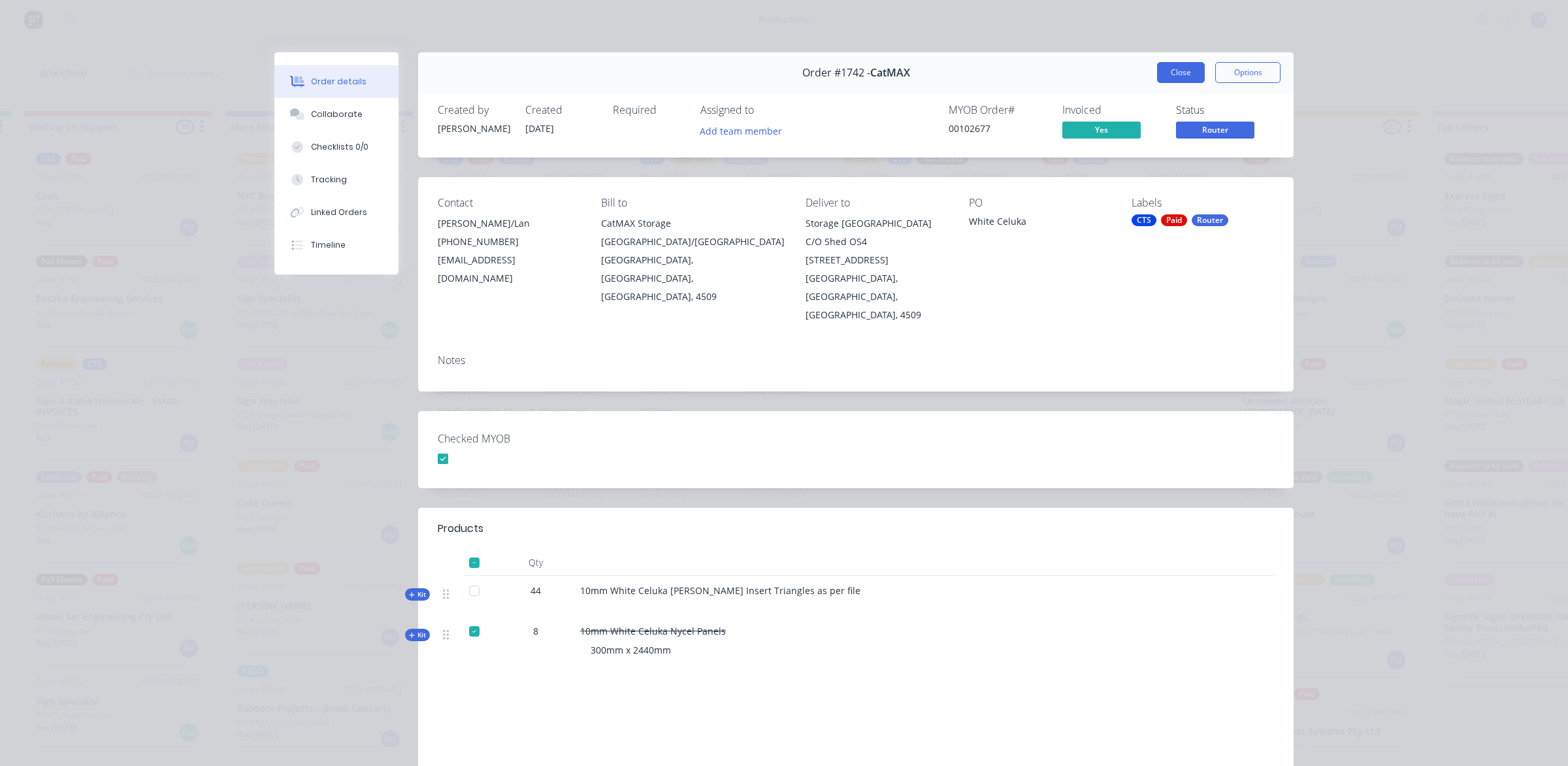
click at [1163, 68] on button "Close" at bounding box center [1180, 72] width 48 height 21
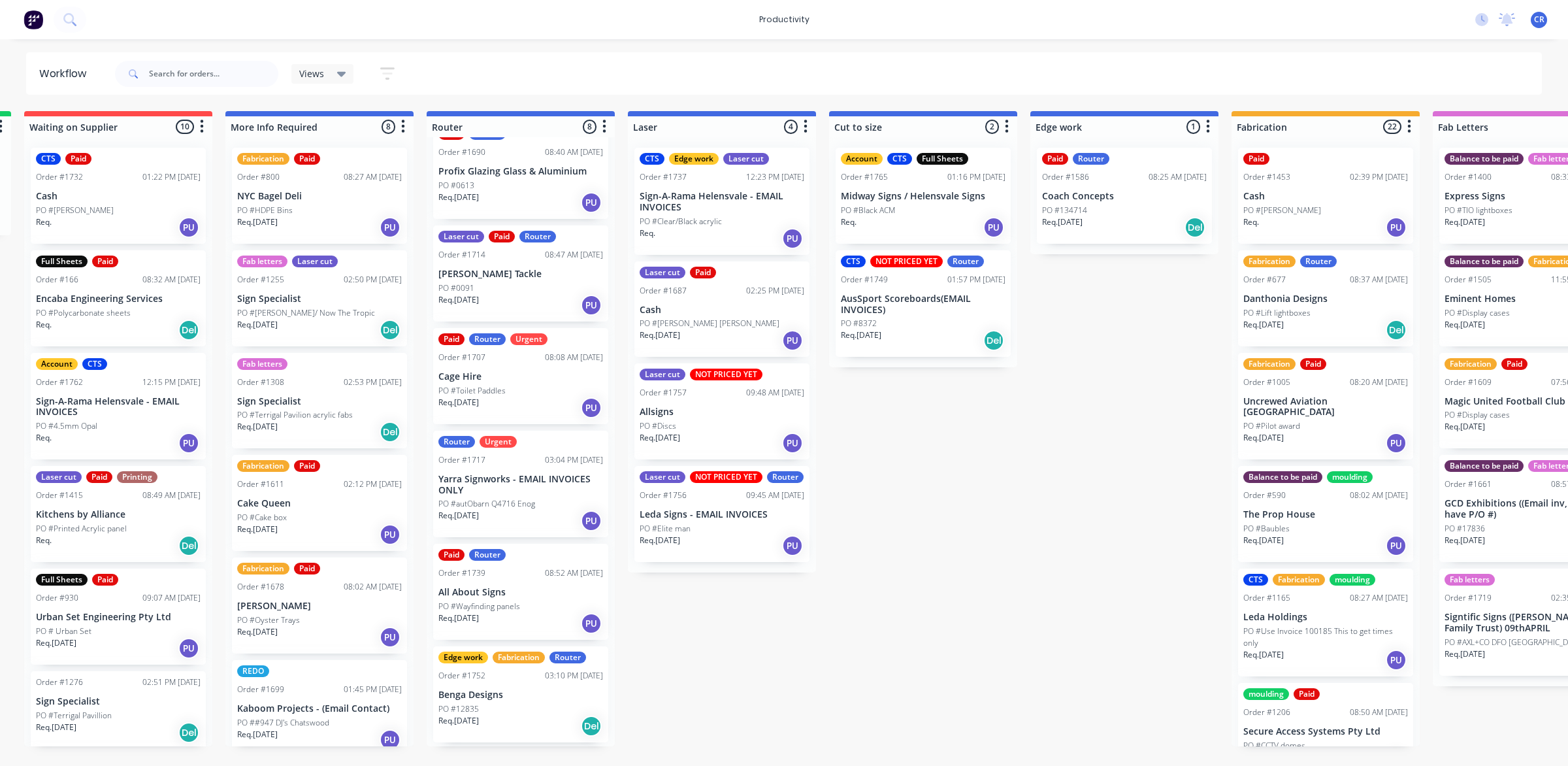
scroll to position [250, 0]
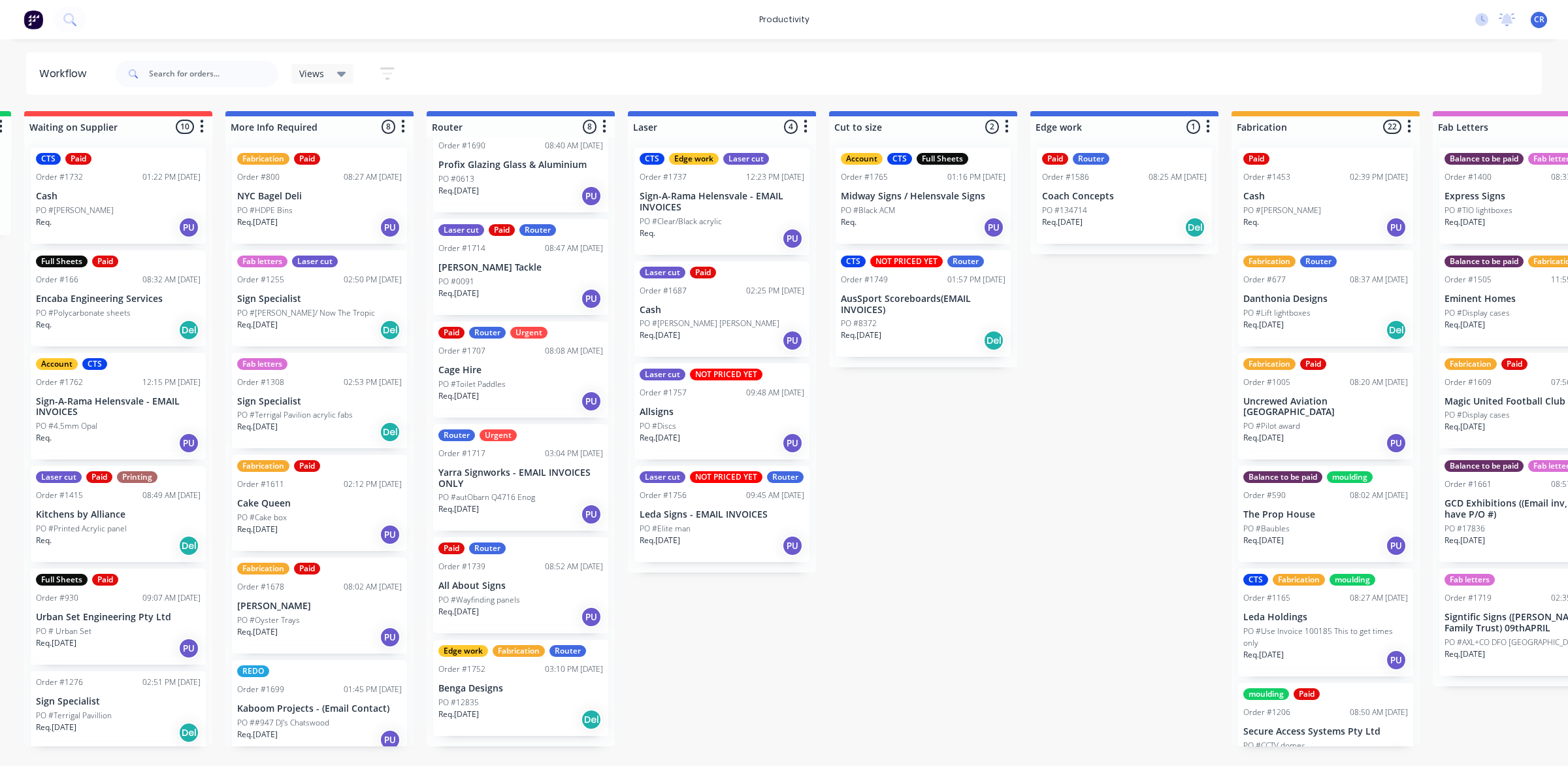
click at [938, 544] on div "Submitted 0 Sort By Created date Required date Order number Customer name Most …" at bounding box center [1147, 429] width 3126 height 635
